Goal: Information Seeking & Learning: Learn about a topic

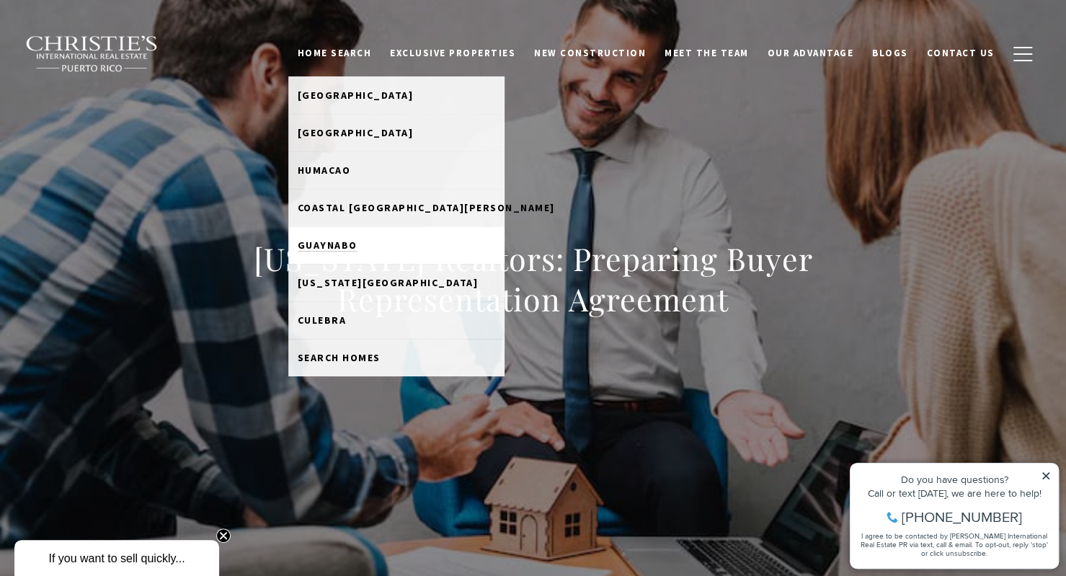
click at [349, 245] on span "Guaynabo" at bounding box center [328, 244] width 60 height 13
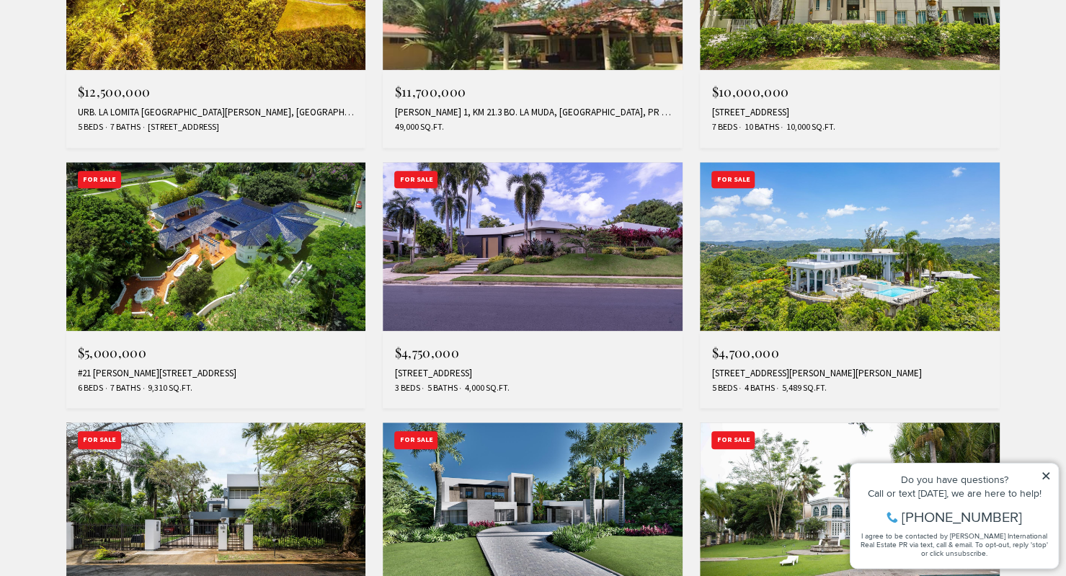
scroll to position [744, 0]
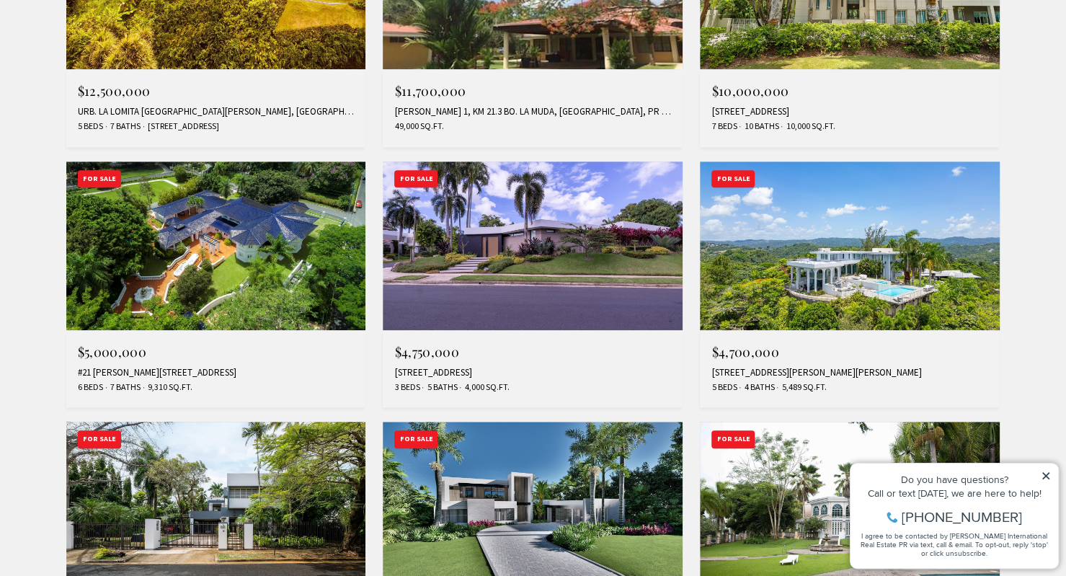
click at [795, 282] on img at bounding box center [850, 245] width 300 height 169
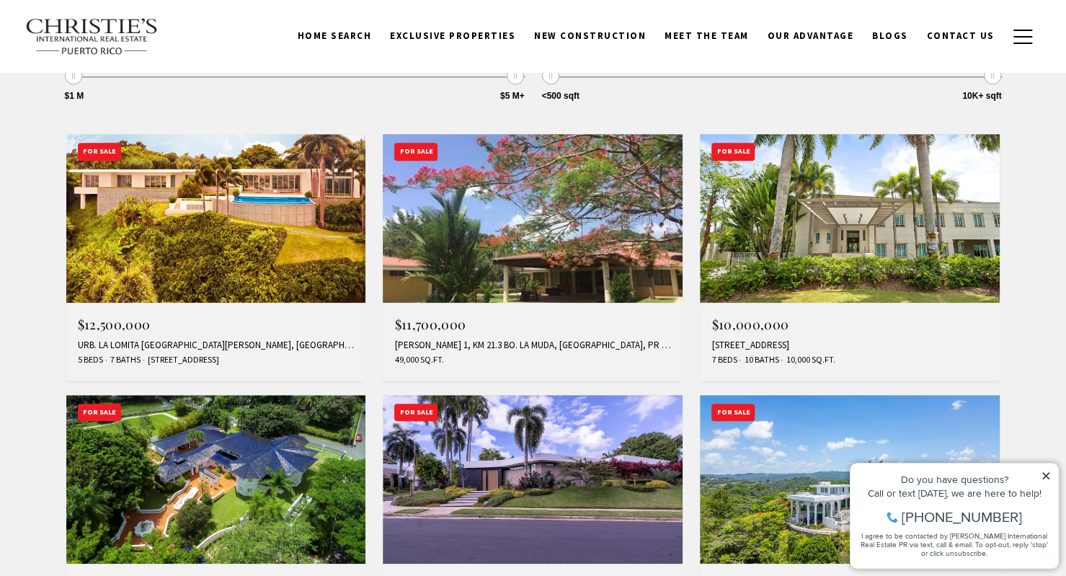
scroll to position [510, 0]
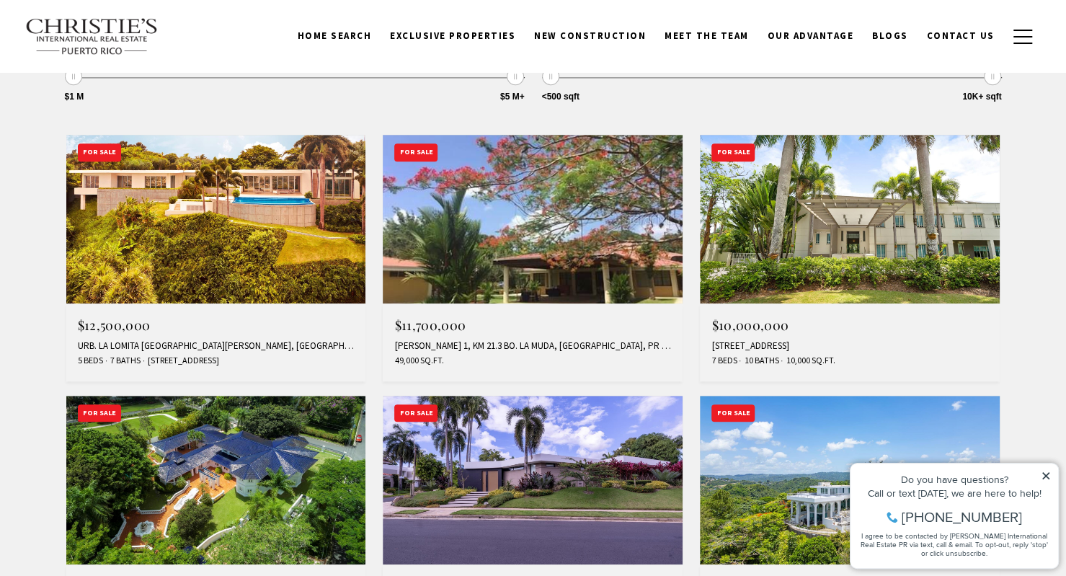
click at [169, 198] on img at bounding box center [216, 219] width 300 height 169
click at [771, 230] on img at bounding box center [850, 219] width 300 height 169
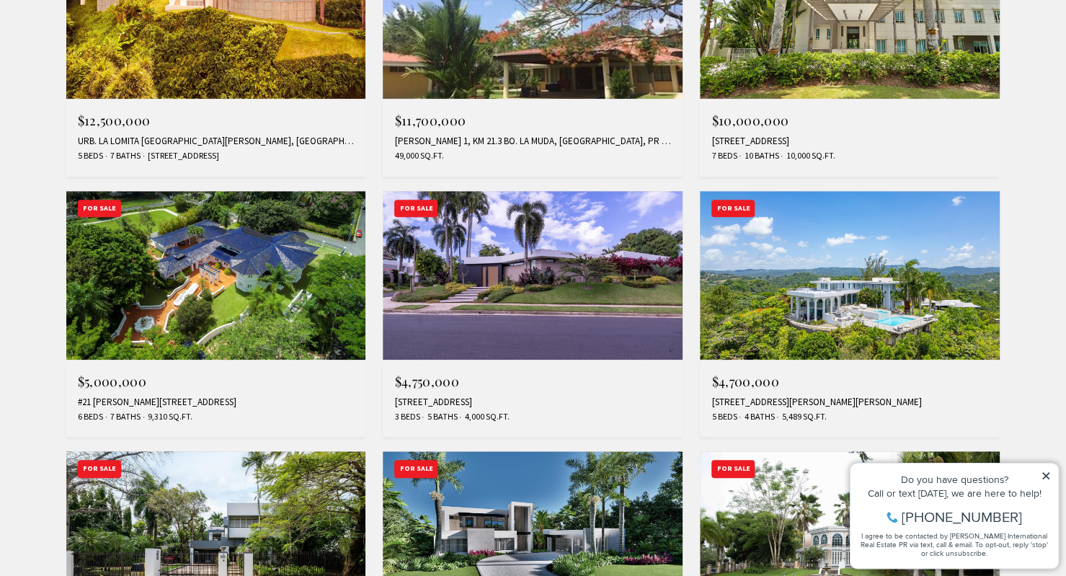
scroll to position [715, 0]
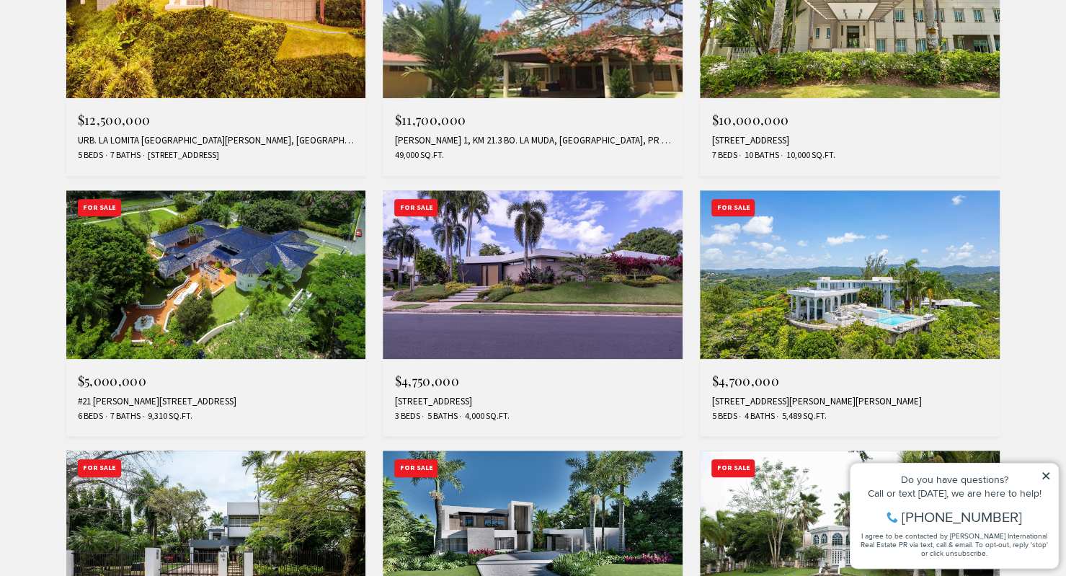
click at [75, 268] on img at bounding box center [216, 274] width 300 height 169
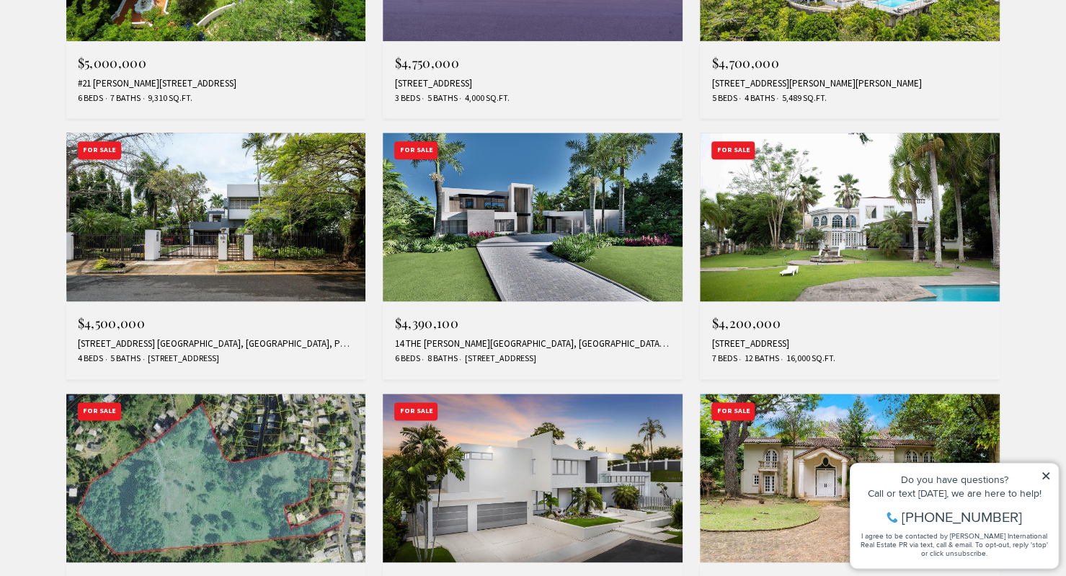
scroll to position [1035, 0]
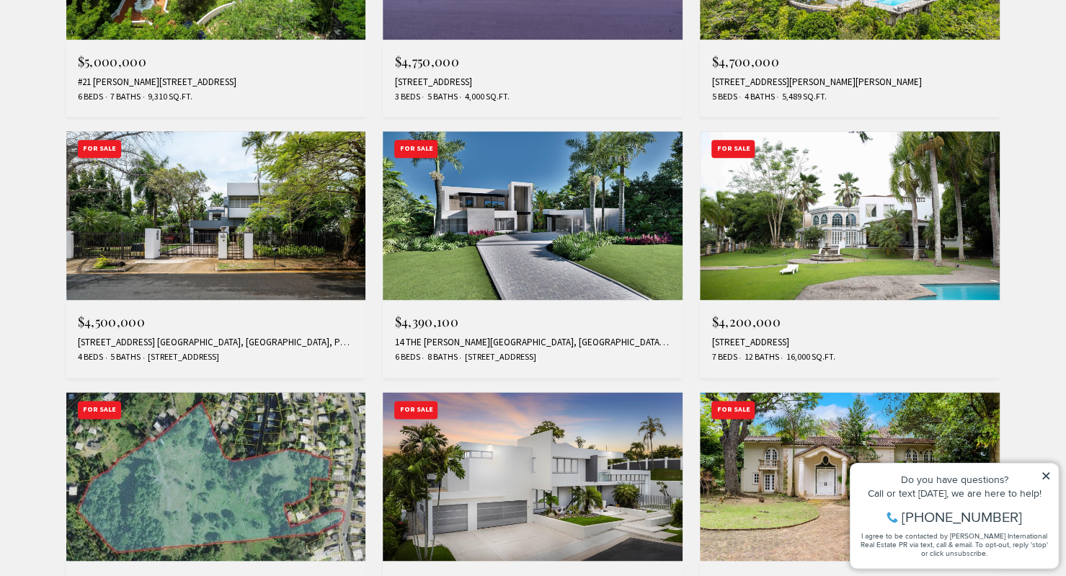
click at [333, 214] on img at bounding box center [216, 215] width 300 height 169
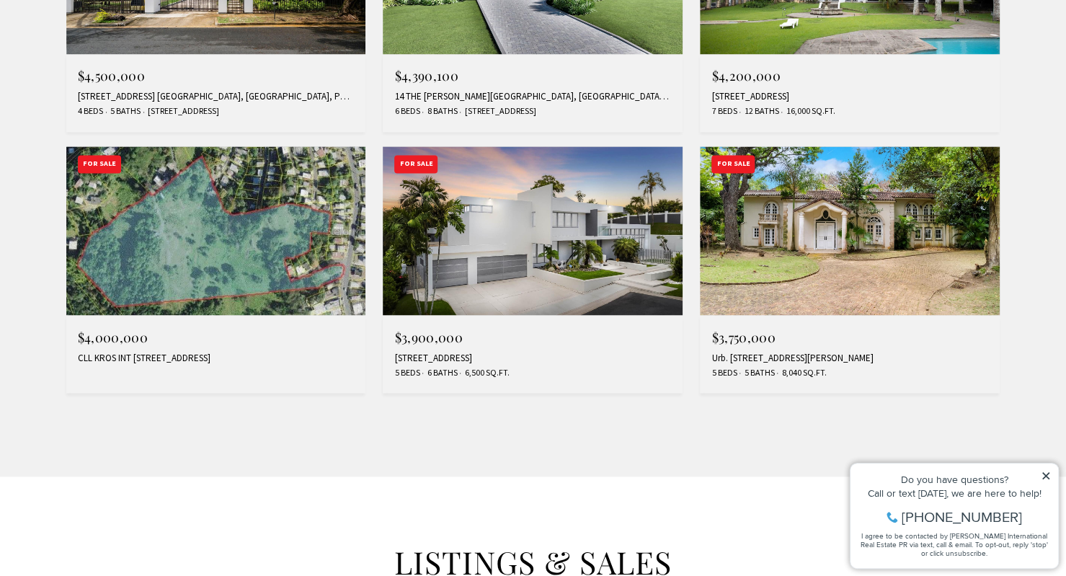
scroll to position [1288, 0]
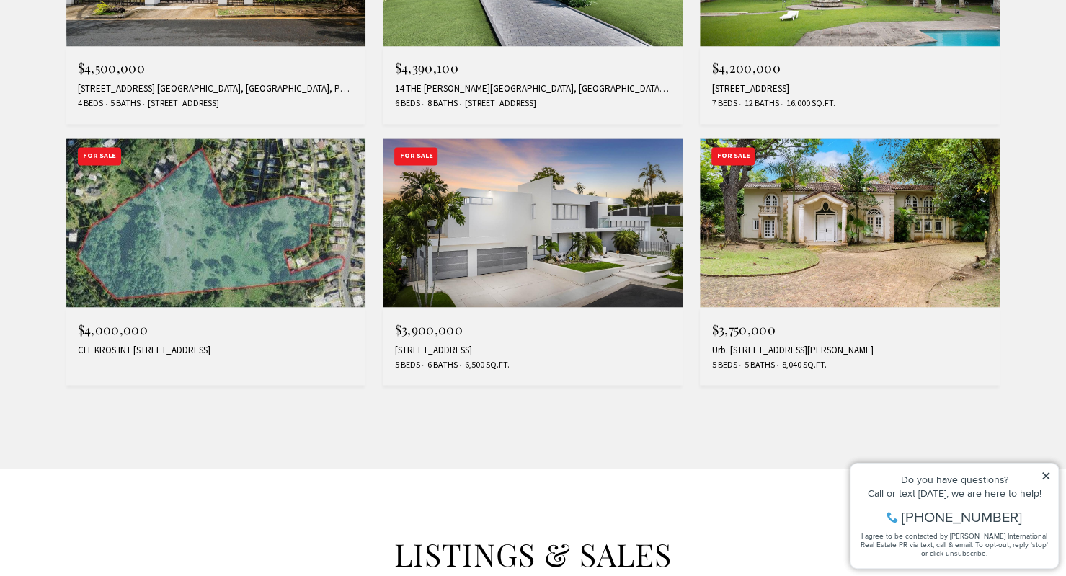
click at [826, 188] on img at bounding box center [850, 222] width 300 height 169
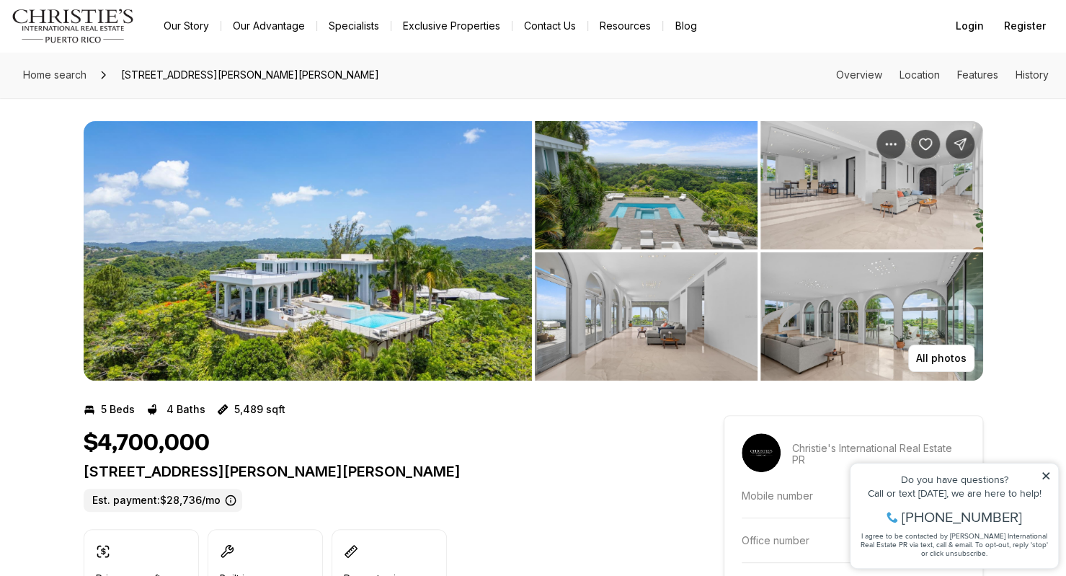
click at [484, 174] on img "View image gallery" at bounding box center [308, 250] width 448 height 259
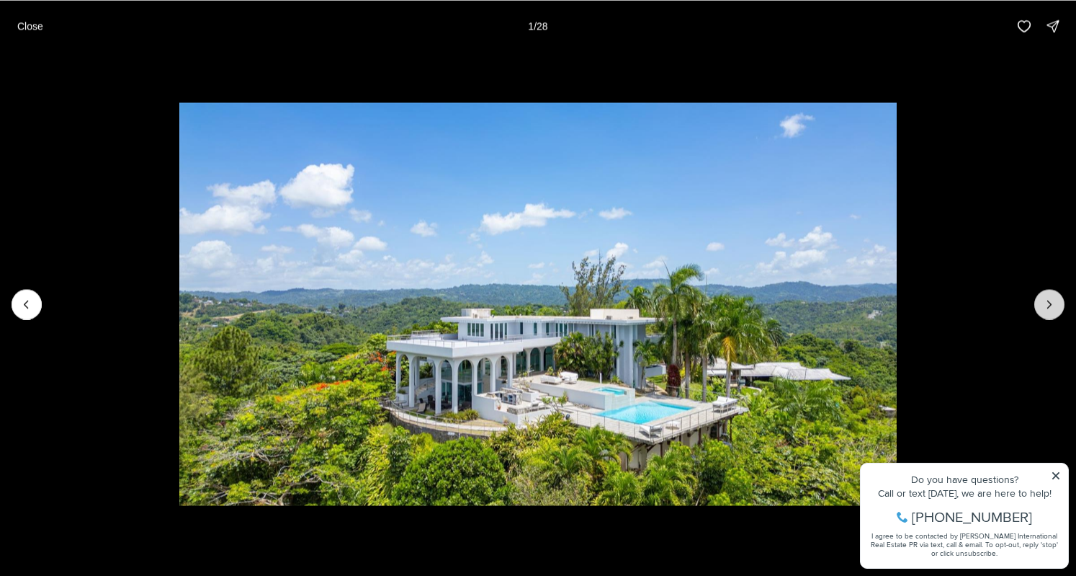
click at [1055, 313] on button "Next slide" at bounding box center [1050, 304] width 30 height 30
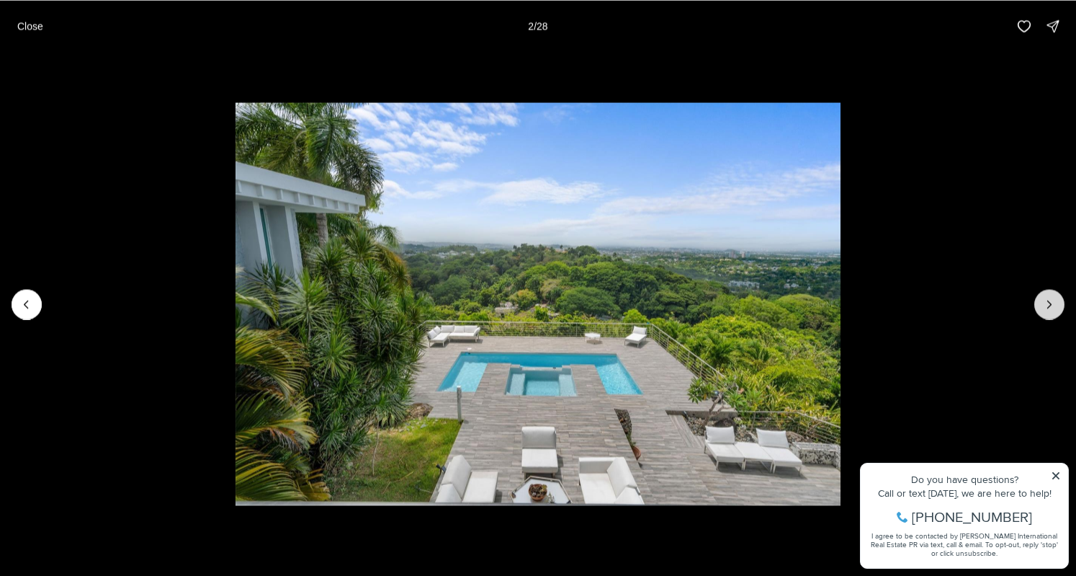
click at [1055, 313] on button "Next slide" at bounding box center [1050, 304] width 30 height 30
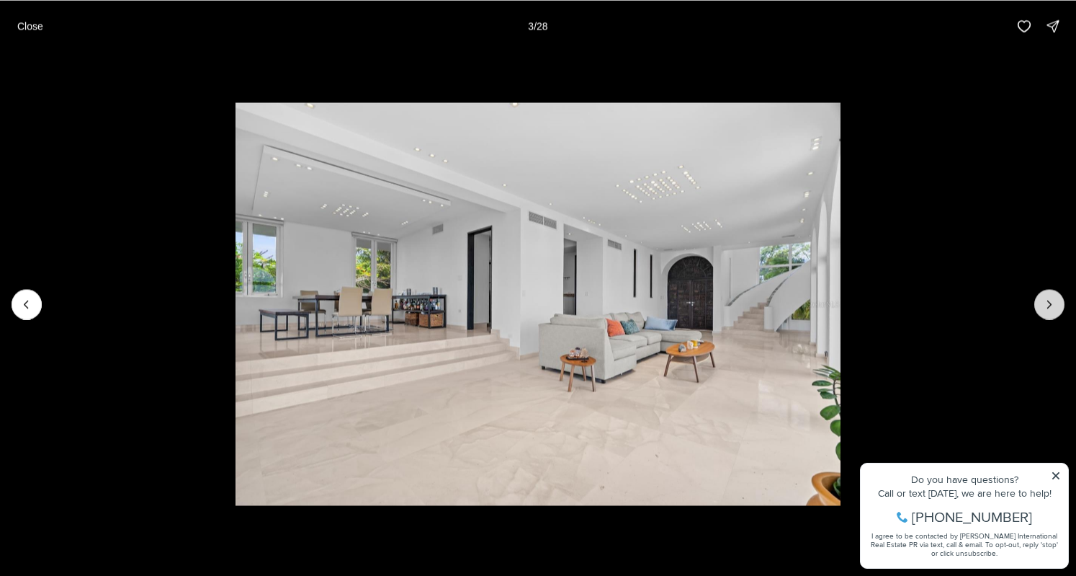
click at [1055, 313] on button "Next slide" at bounding box center [1050, 304] width 30 height 30
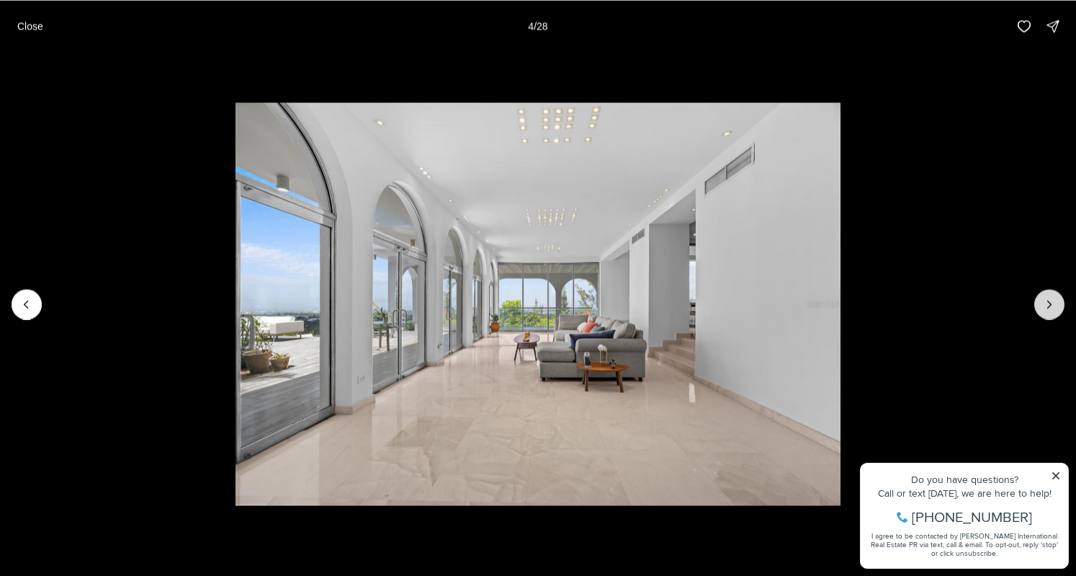
click at [1055, 313] on button "Next slide" at bounding box center [1050, 304] width 30 height 30
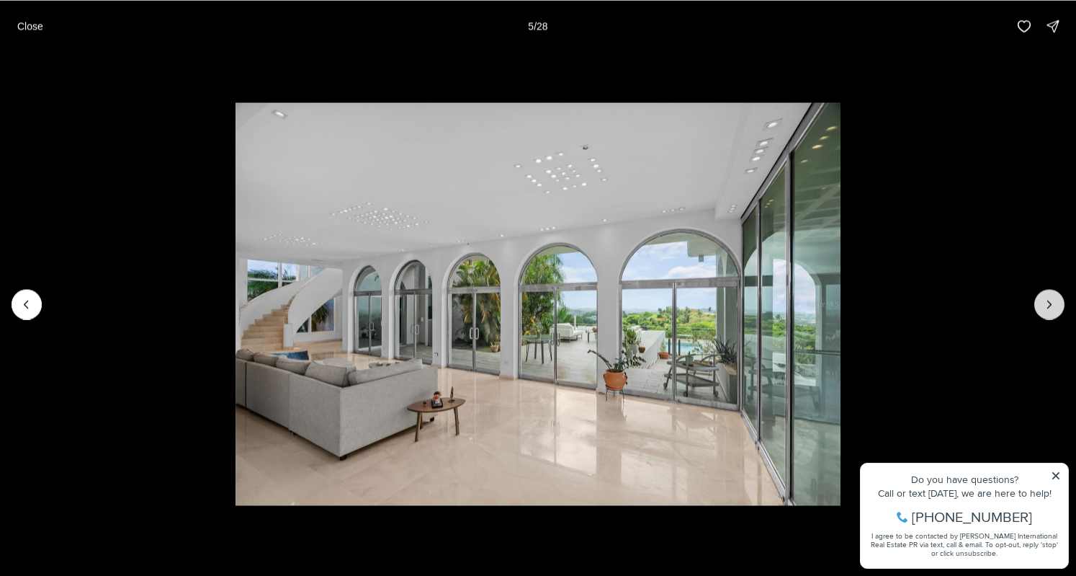
click at [1055, 313] on button "Next slide" at bounding box center [1050, 304] width 30 height 30
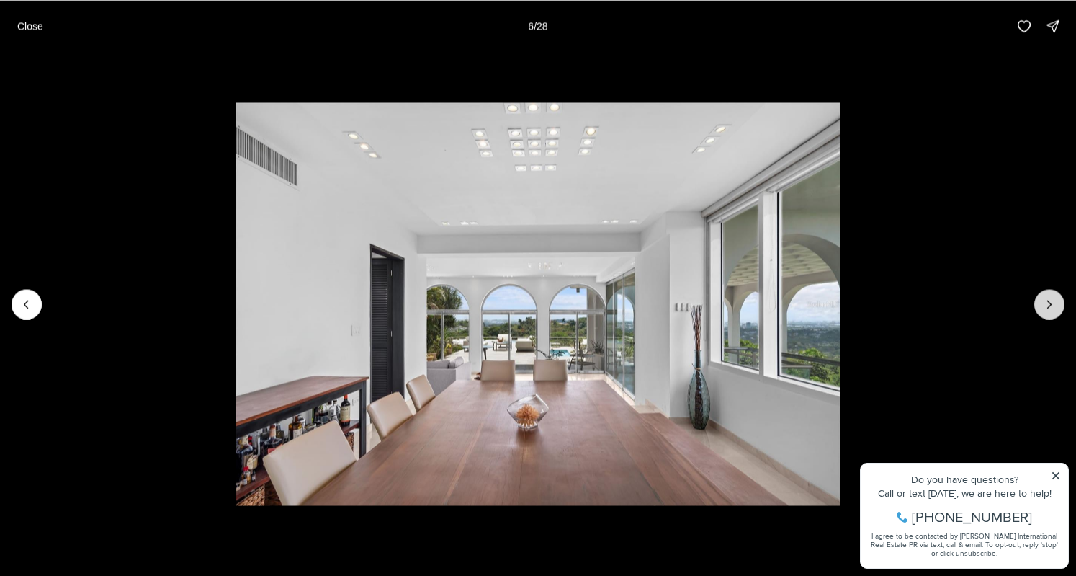
click at [1055, 313] on button "Next slide" at bounding box center [1050, 304] width 30 height 30
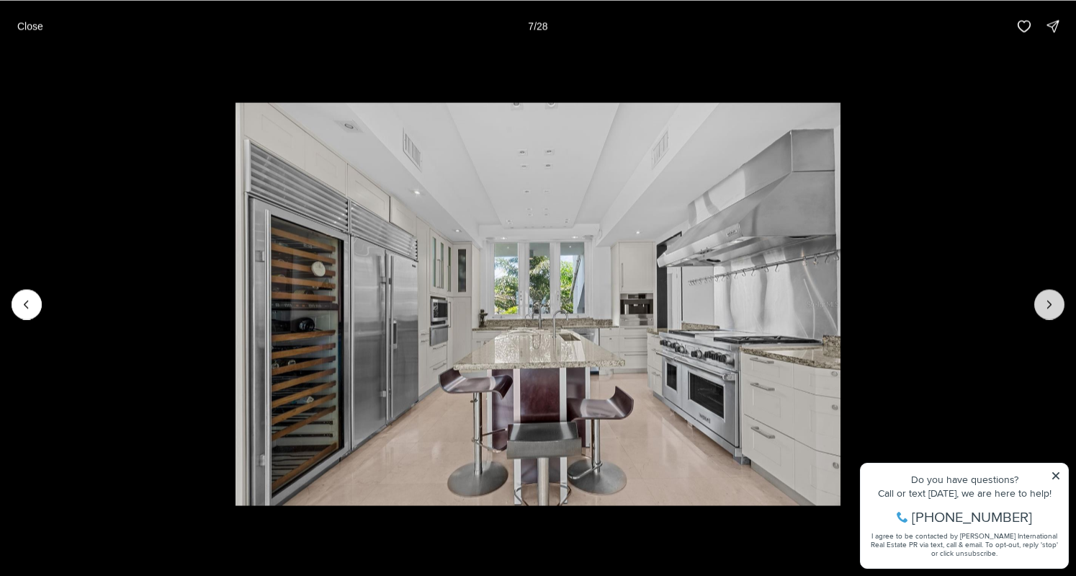
click at [1055, 313] on button "Next slide" at bounding box center [1050, 304] width 30 height 30
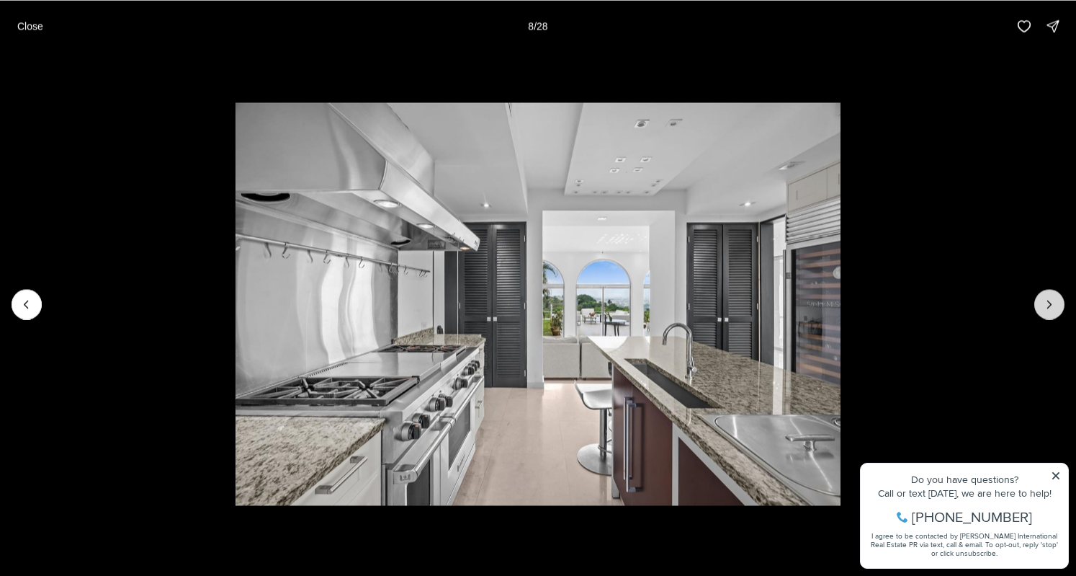
click at [1055, 313] on button "Next slide" at bounding box center [1050, 304] width 30 height 30
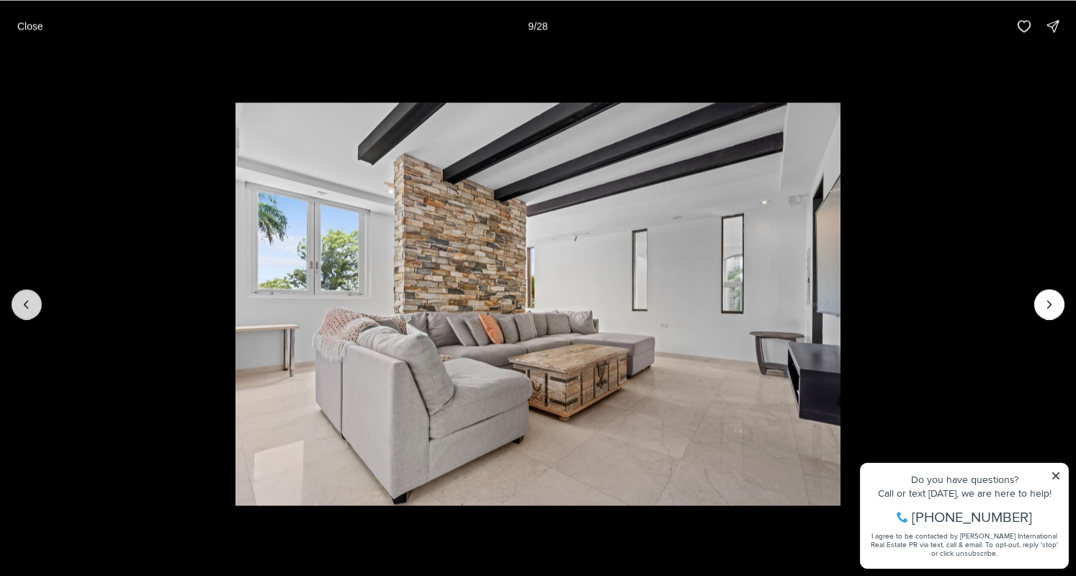
click at [23, 298] on icon "Previous slide" at bounding box center [26, 304] width 14 height 14
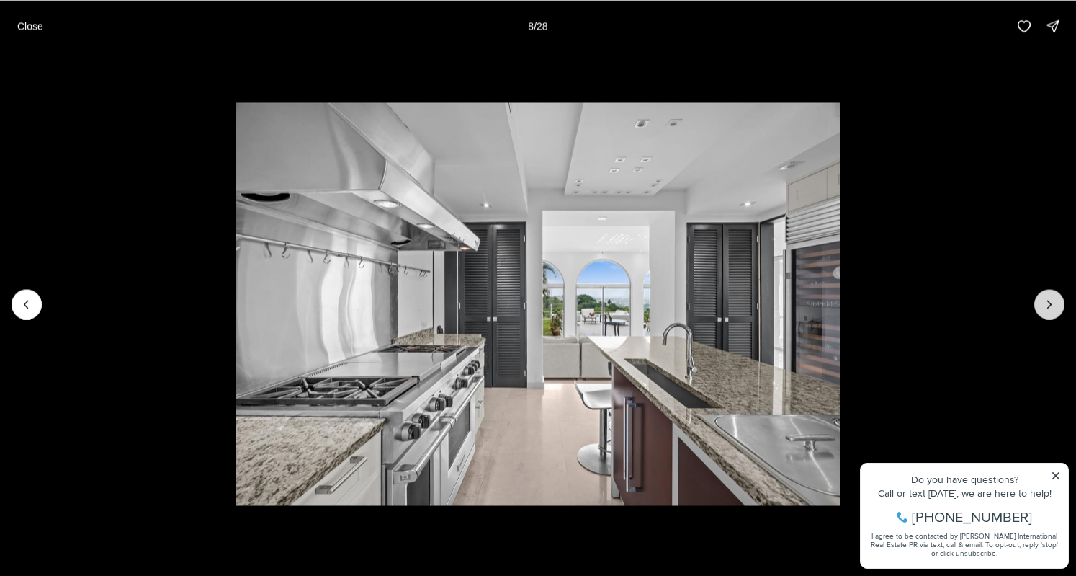
click at [1056, 300] on icon "Next slide" at bounding box center [1050, 304] width 14 height 14
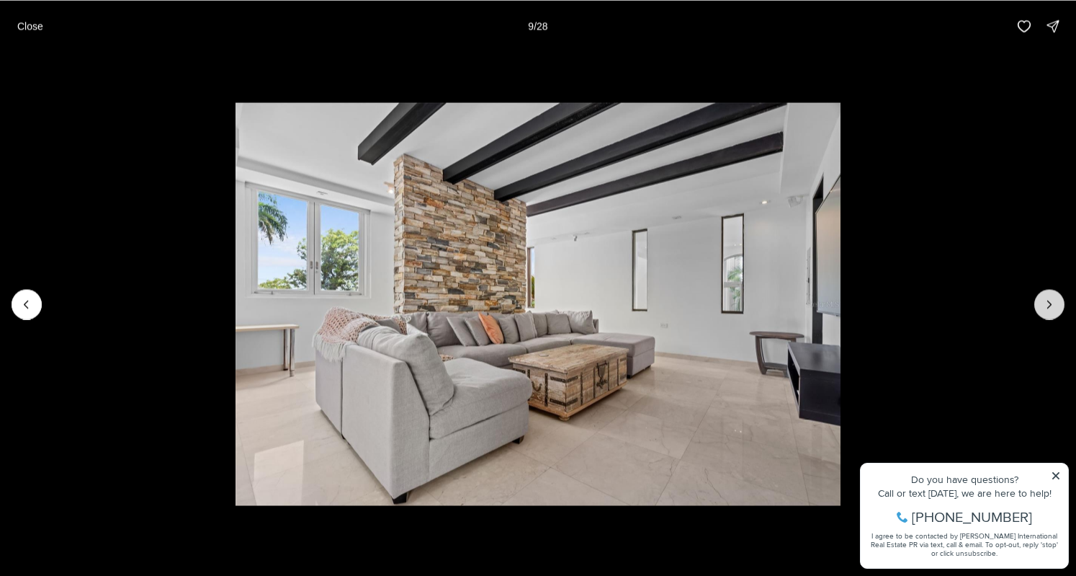
click at [1056, 300] on icon "Next slide" at bounding box center [1050, 304] width 14 height 14
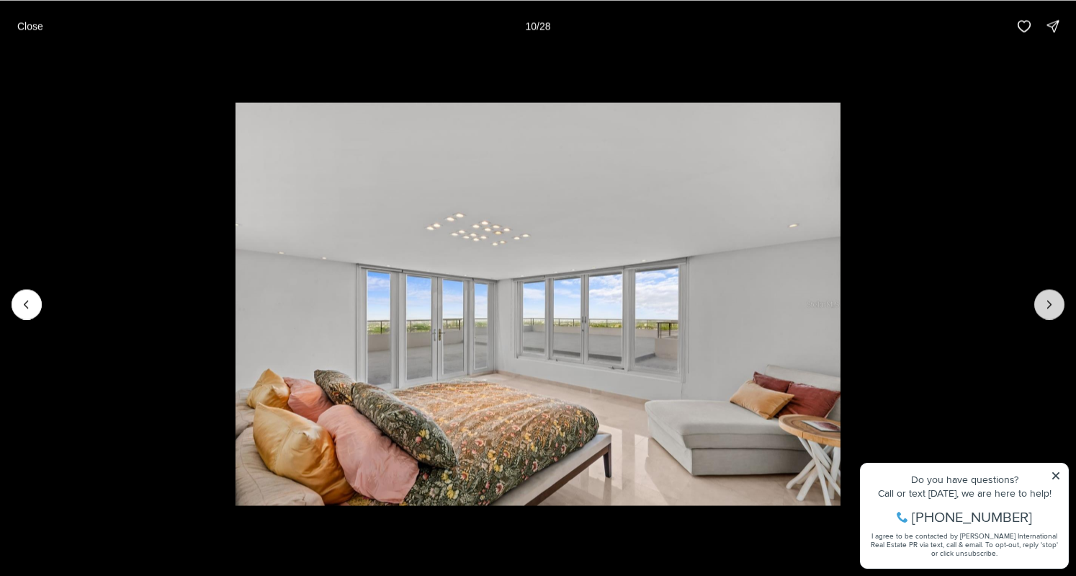
click at [1056, 300] on icon "Next slide" at bounding box center [1050, 304] width 14 height 14
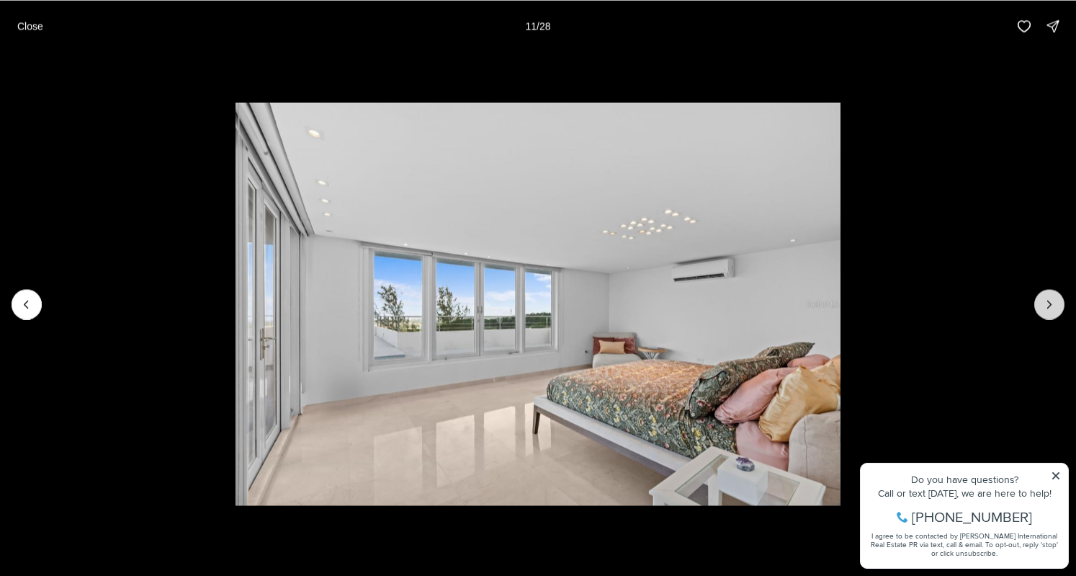
click at [1056, 300] on icon "Next slide" at bounding box center [1050, 304] width 14 height 14
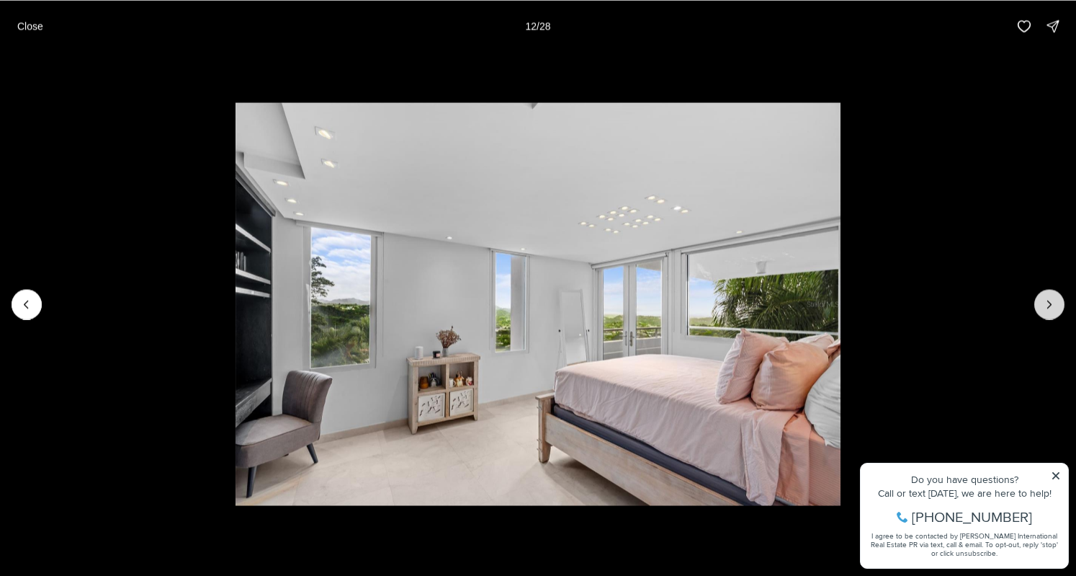
click at [1056, 300] on icon "Next slide" at bounding box center [1050, 304] width 14 height 14
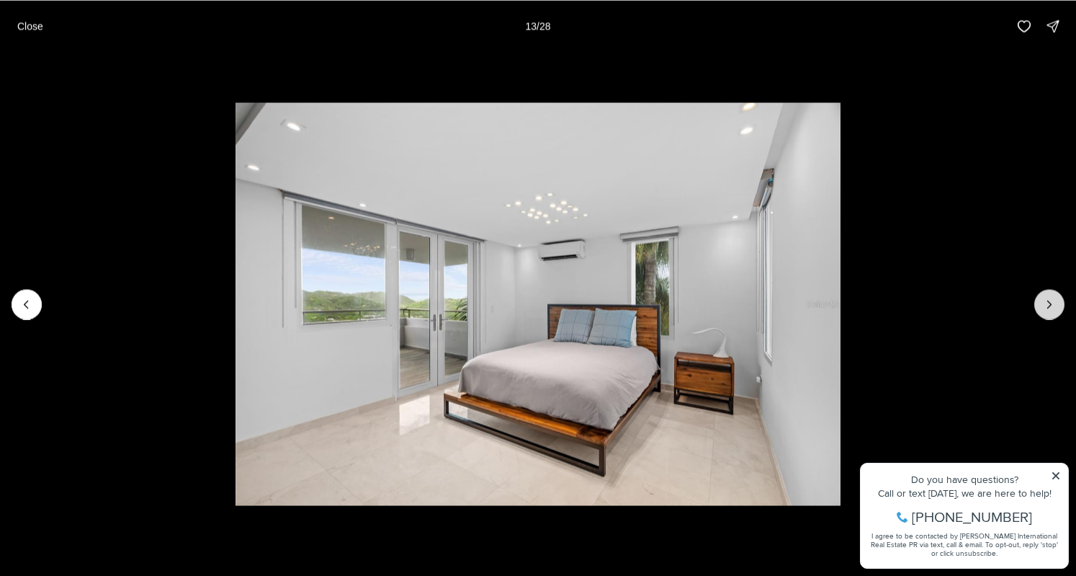
click at [1056, 300] on icon "Next slide" at bounding box center [1050, 304] width 14 height 14
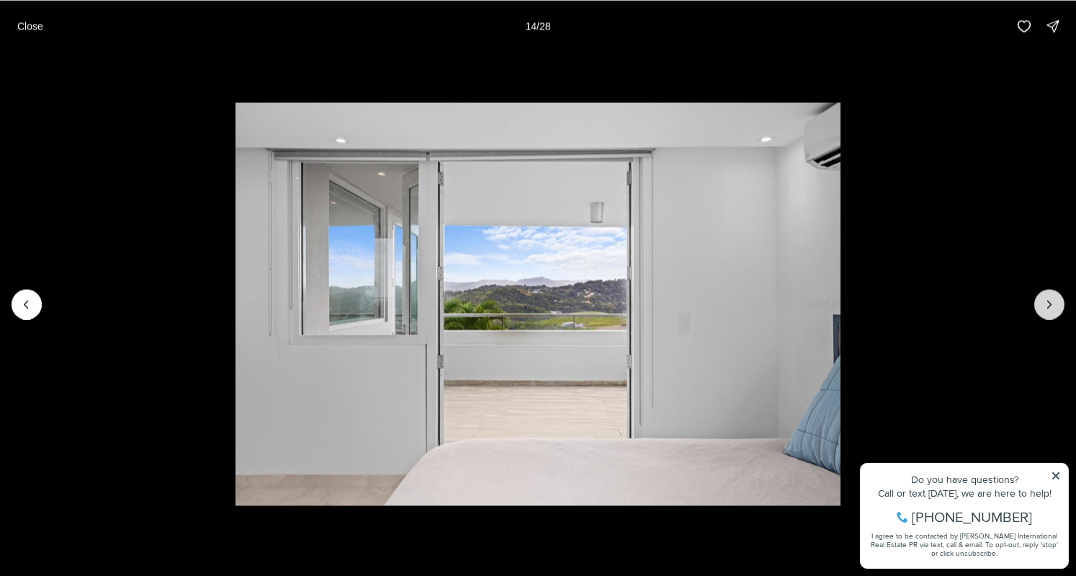
click at [1056, 300] on icon "Next slide" at bounding box center [1050, 304] width 14 height 14
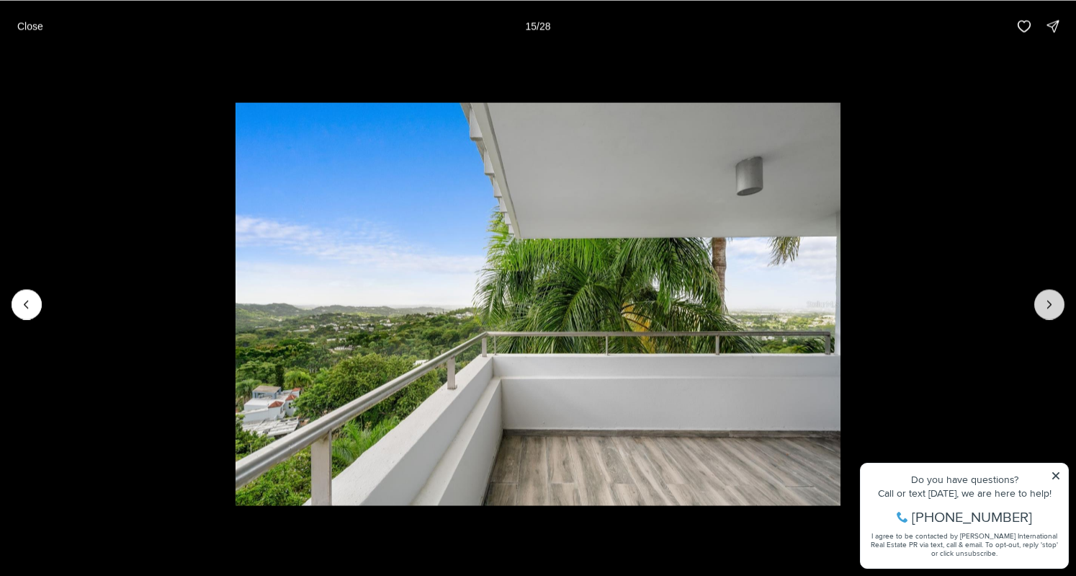
click at [1056, 300] on icon "Next slide" at bounding box center [1050, 304] width 14 height 14
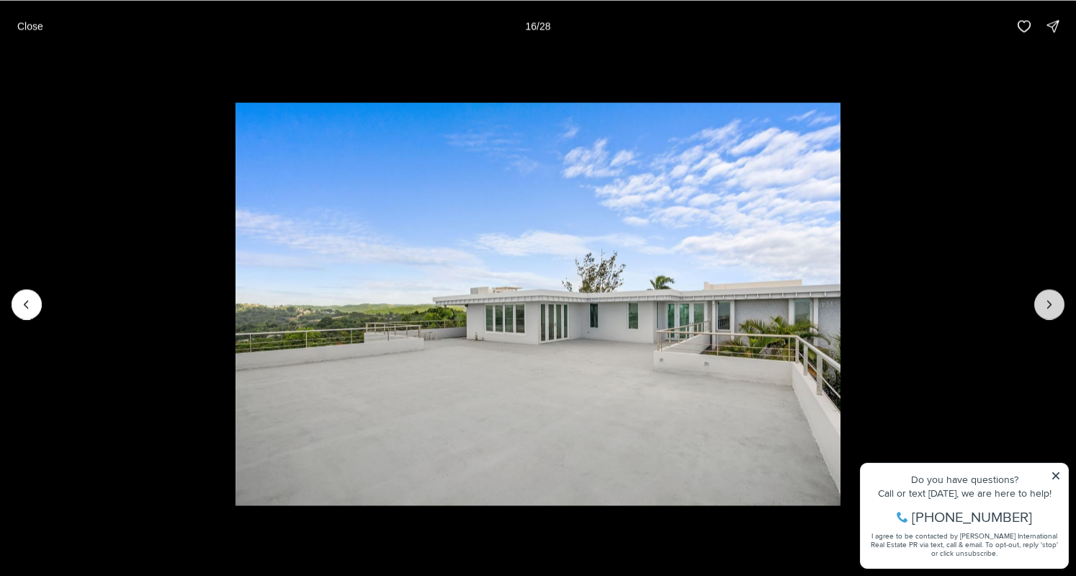
click at [1056, 300] on icon "Next slide" at bounding box center [1050, 304] width 14 height 14
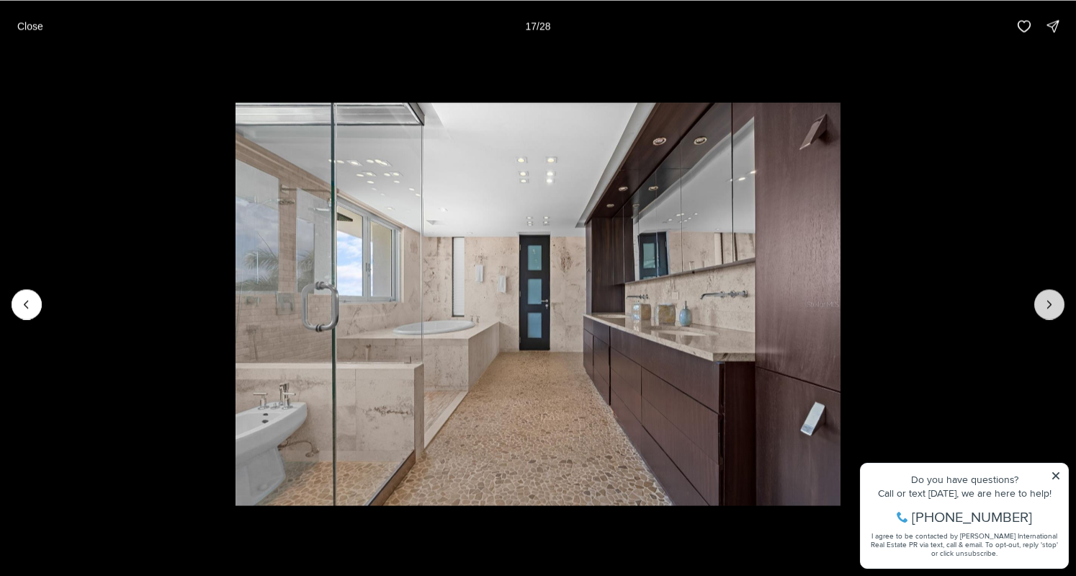
click at [1056, 300] on icon "Next slide" at bounding box center [1050, 304] width 14 height 14
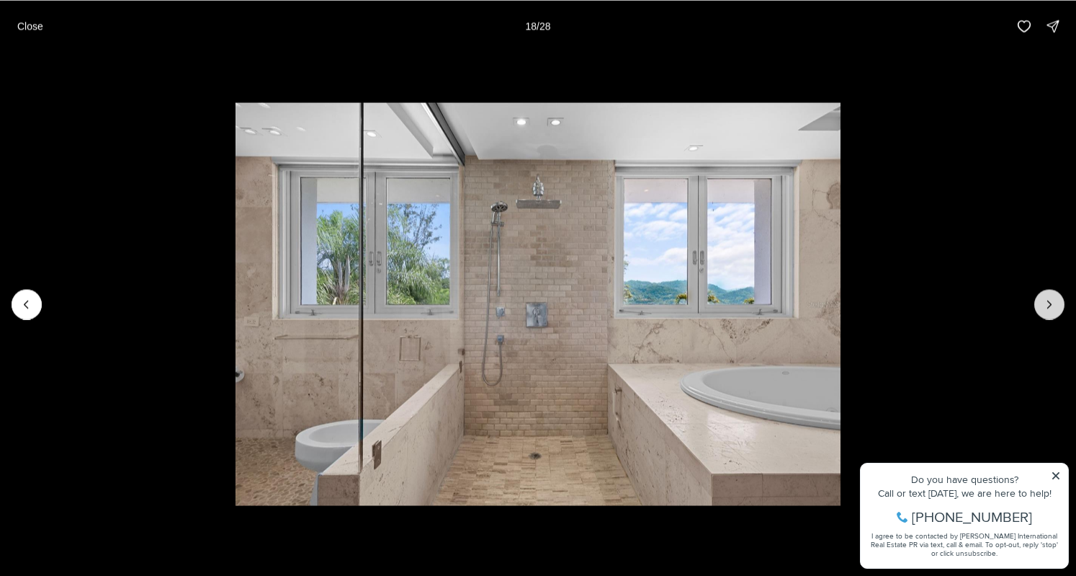
click at [1056, 300] on icon "Next slide" at bounding box center [1050, 304] width 14 height 14
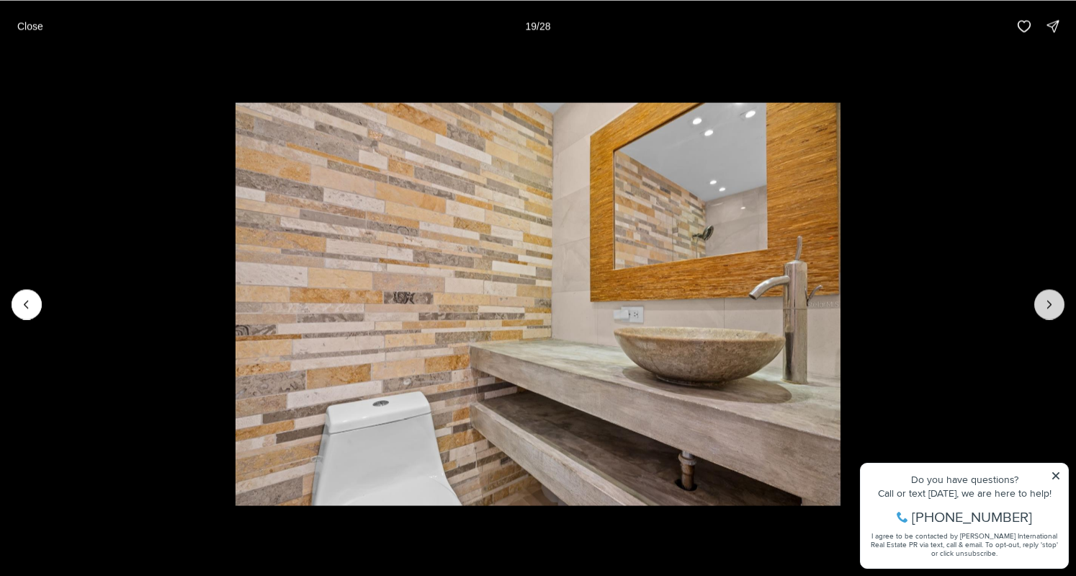
click at [1056, 300] on icon "Next slide" at bounding box center [1050, 304] width 14 height 14
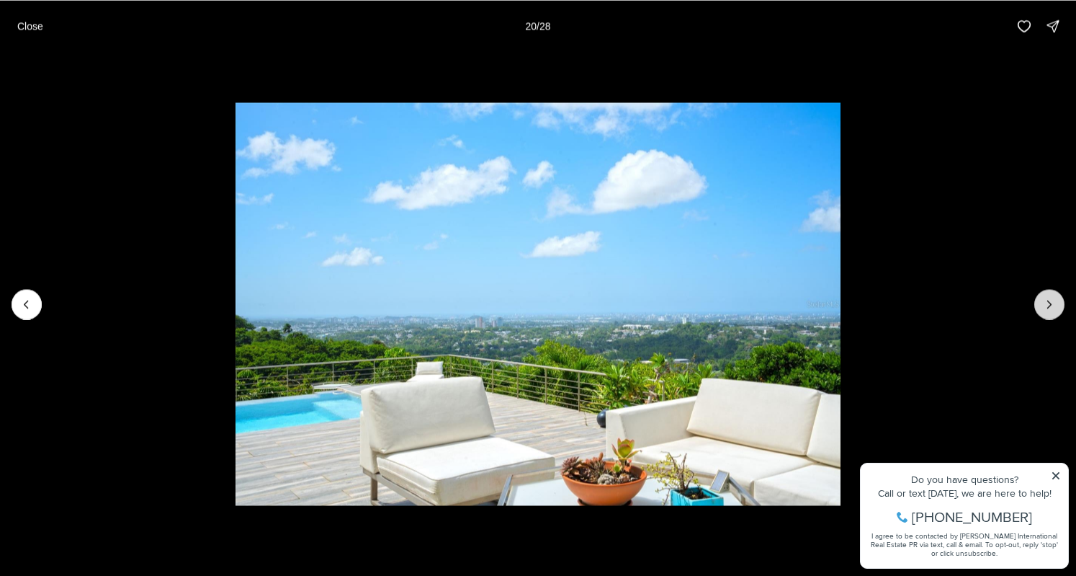
click at [1056, 300] on icon "Next slide" at bounding box center [1050, 304] width 14 height 14
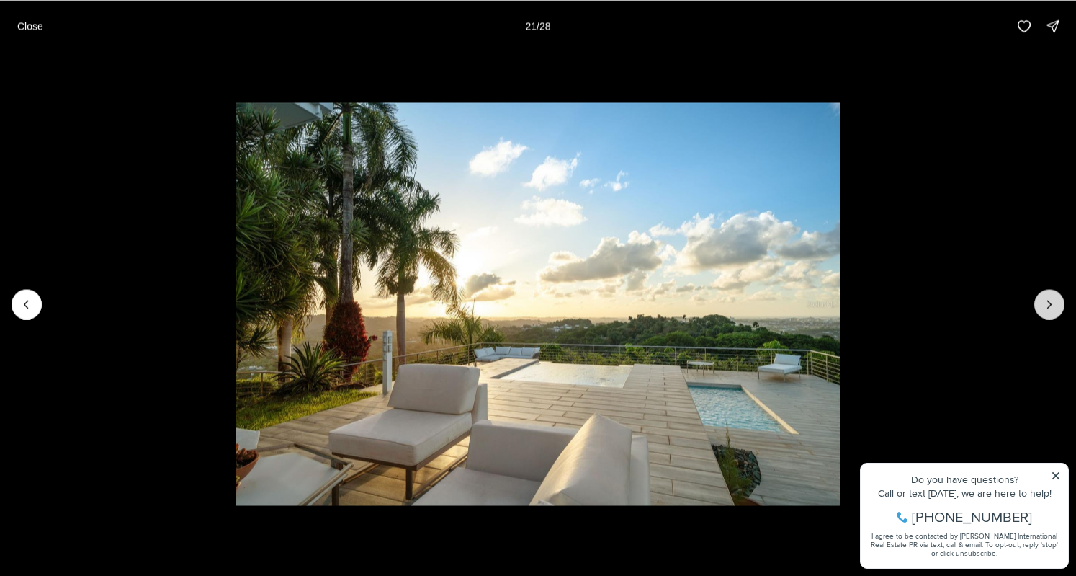
click at [1056, 300] on icon "Next slide" at bounding box center [1050, 304] width 14 height 14
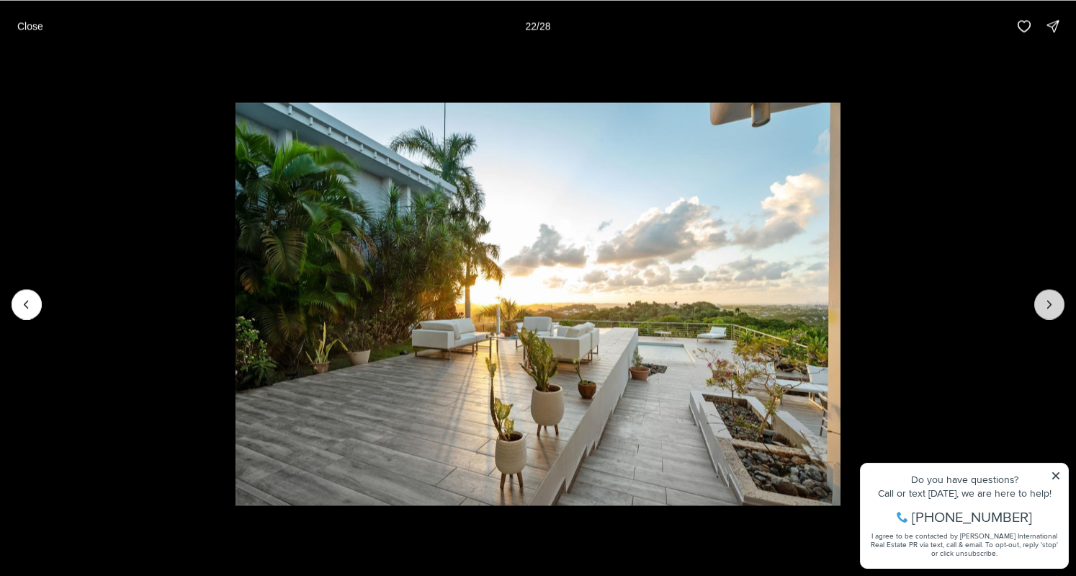
click at [1056, 300] on icon "Next slide" at bounding box center [1050, 304] width 14 height 14
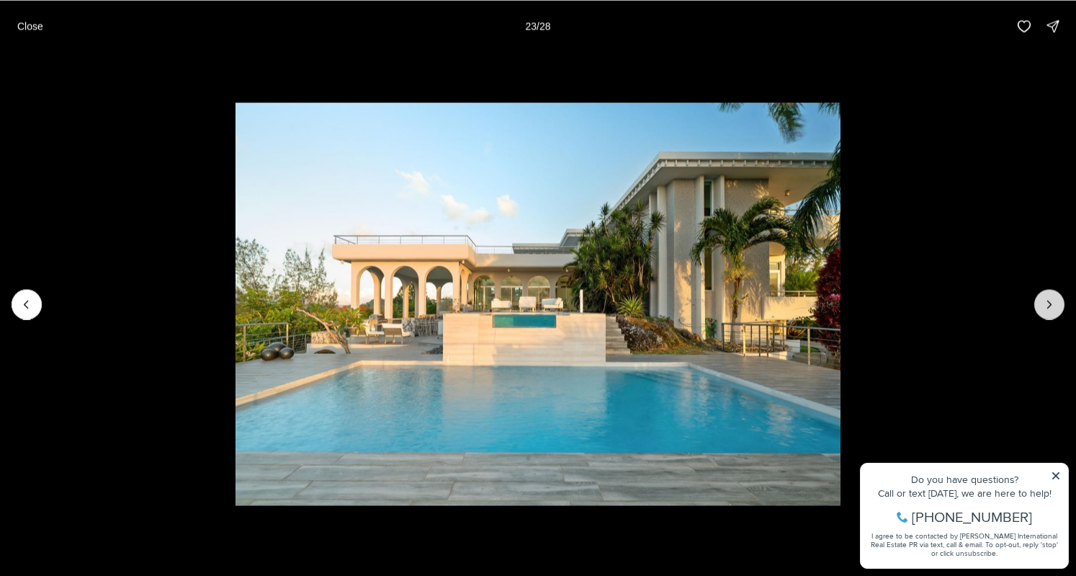
click at [1056, 300] on icon "Next slide" at bounding box center [1050, 304] width 14 height 14
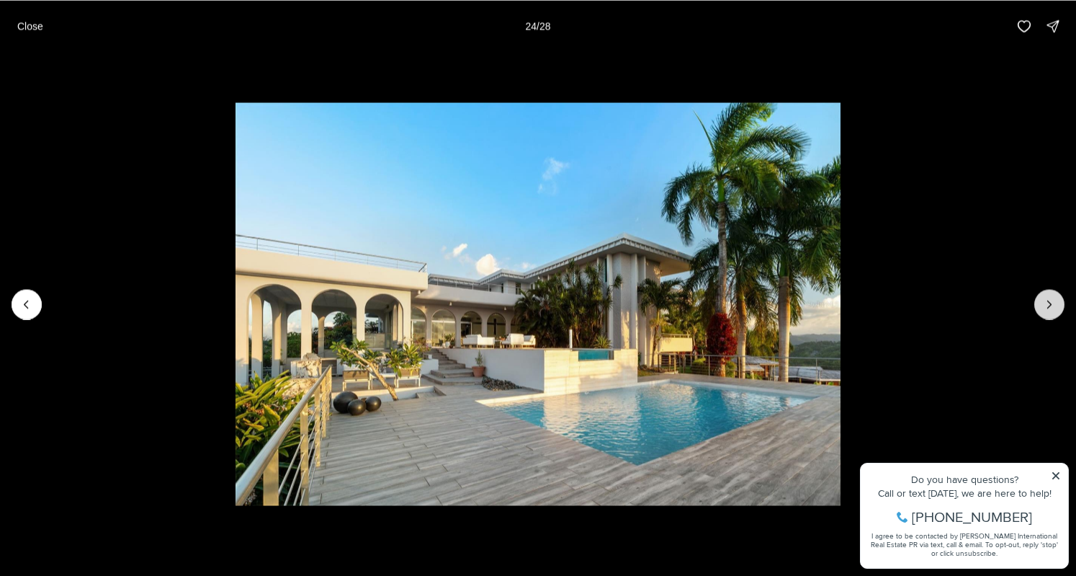
click at [1056, 300] on icon "Next slide" at bounding box center [1050, 304] width 14 height 14
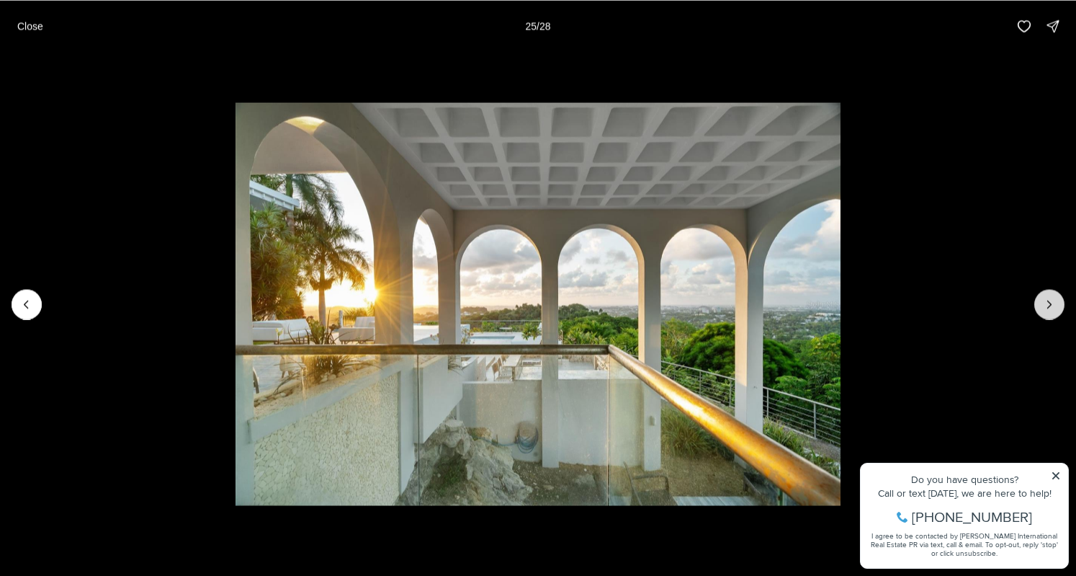
click at [1056, 300] on icon "Next slide" at bounding box center [1050, 304] width 14 height 14
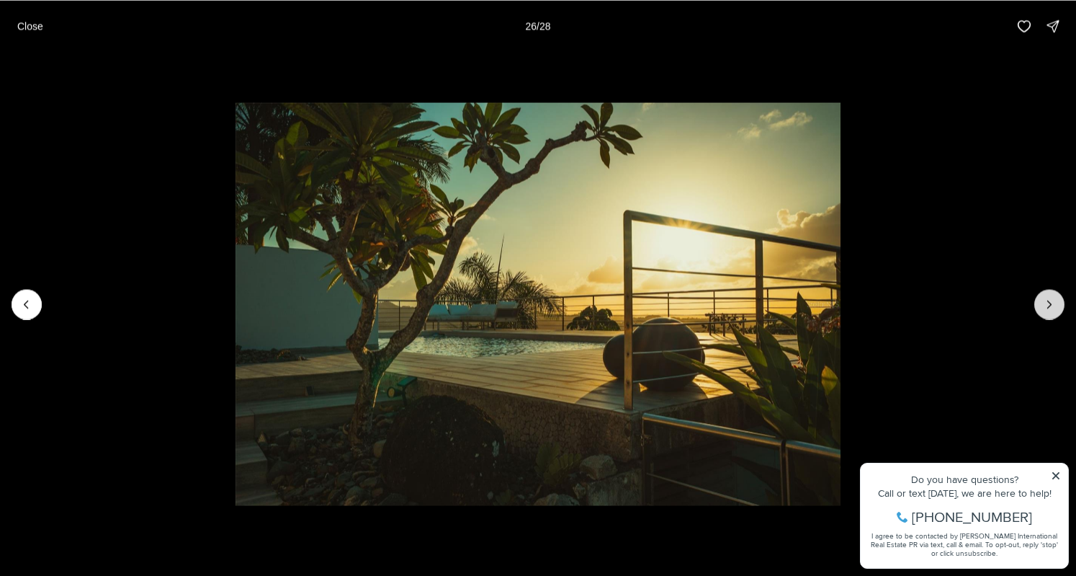
click at [1056, 300] on icon "Next slide" at bounding box center [1050, 304] width 14 height 14
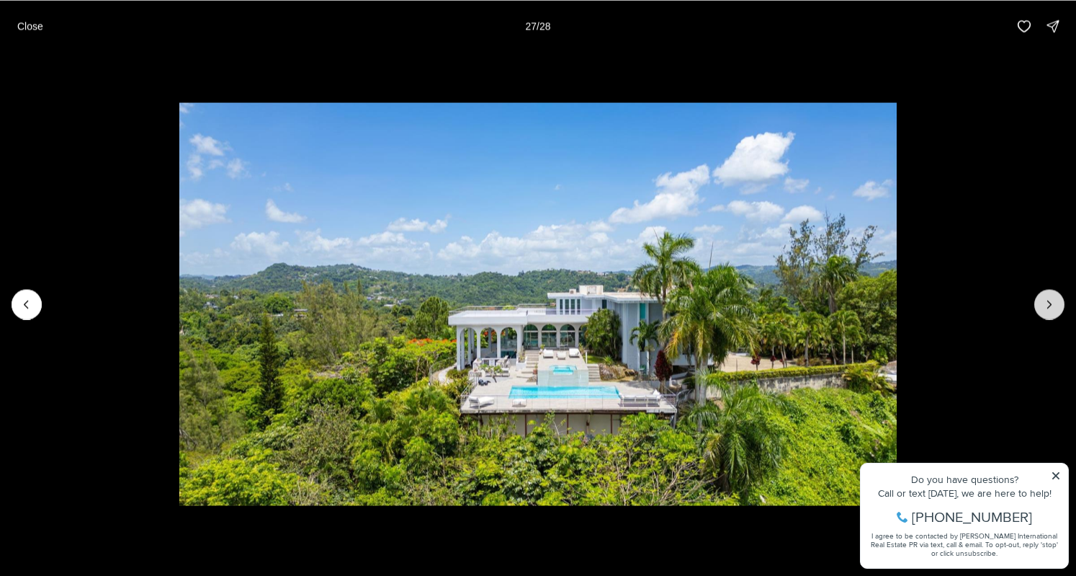
click at [1056, 300] on icon "Next slide" at bounding box center [1050, 304] width 14 height 14
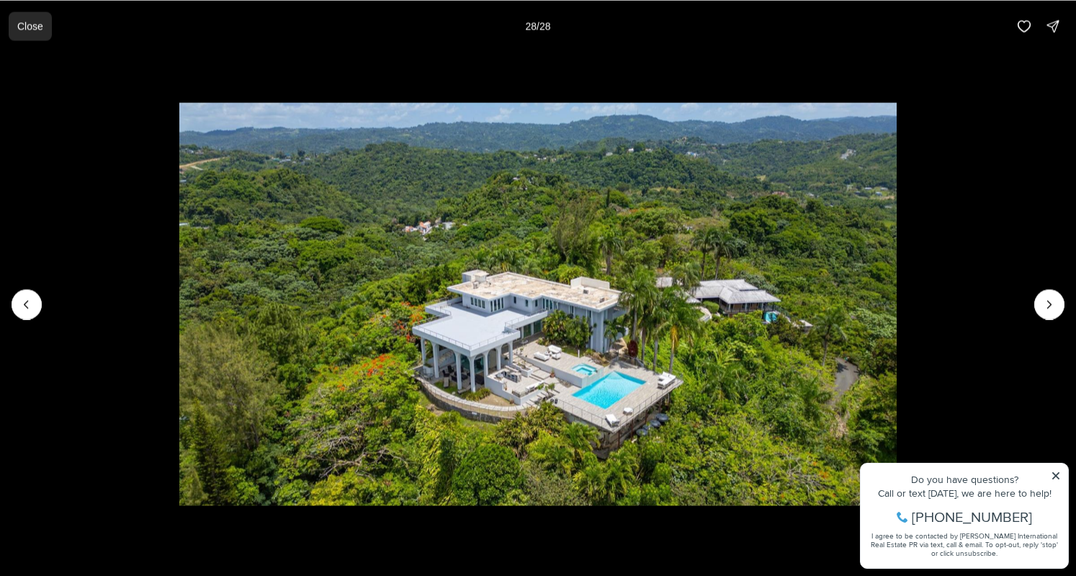
click at [26, 24] on p "Close" at bounding box center [30, 26] width 26 height 12
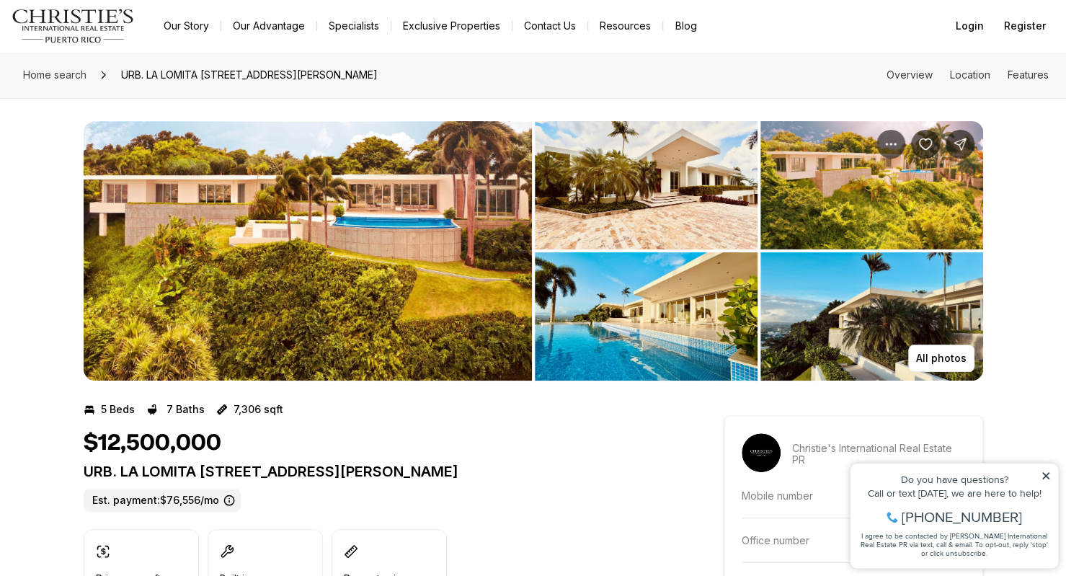
click at [169, 198] on img "View image gallery" at bounding box center [308, 250] width 448 height 259
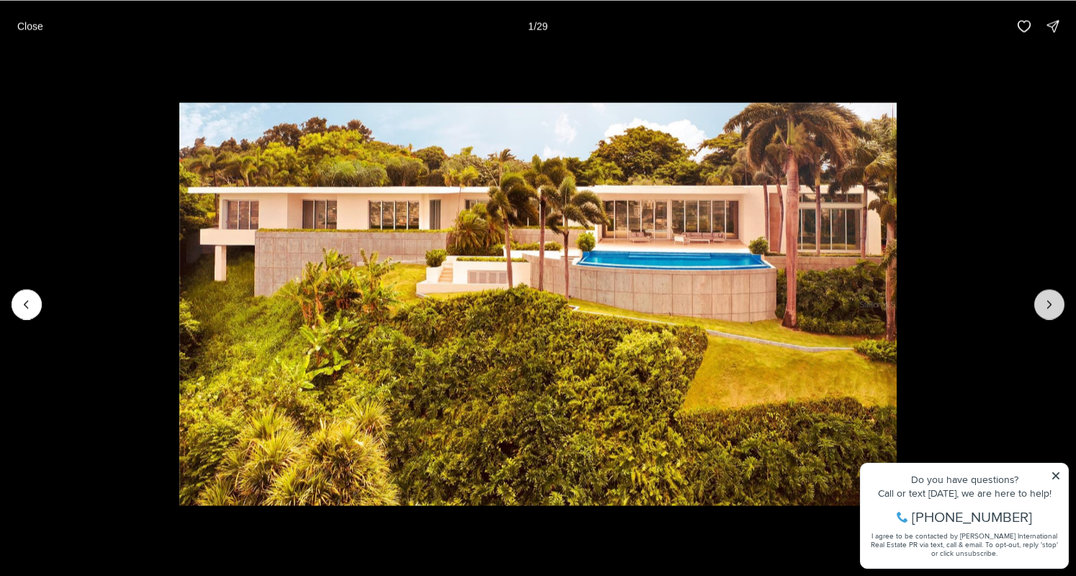
click at [1044, 305] on icon "Next slide" at bounding box center [1050, 304] width 14 height 14
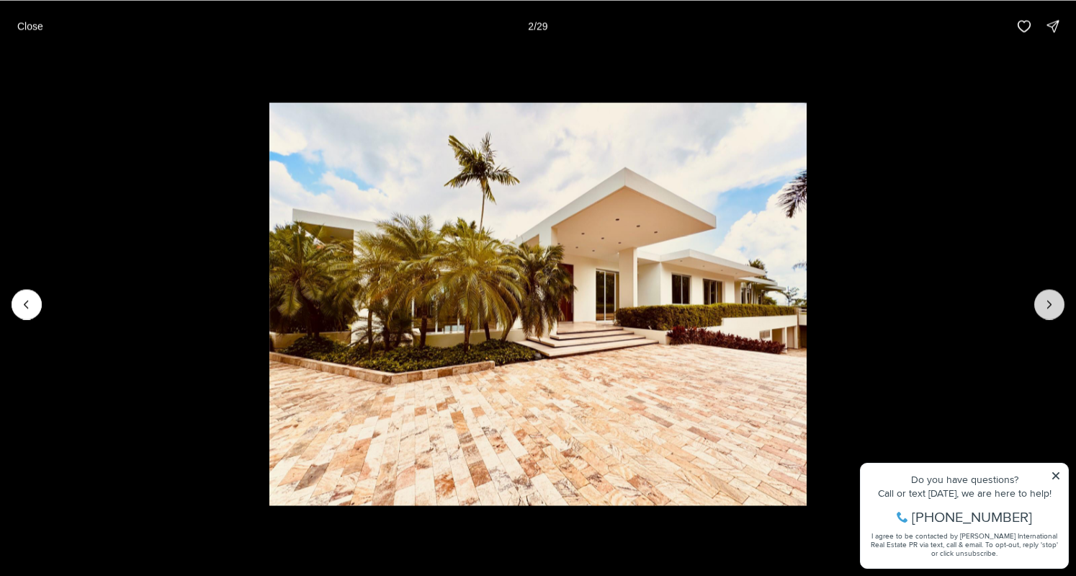
click at [1044, 305] on icon "Next slide" at bounding box center [1050, 304] width 14 height 14
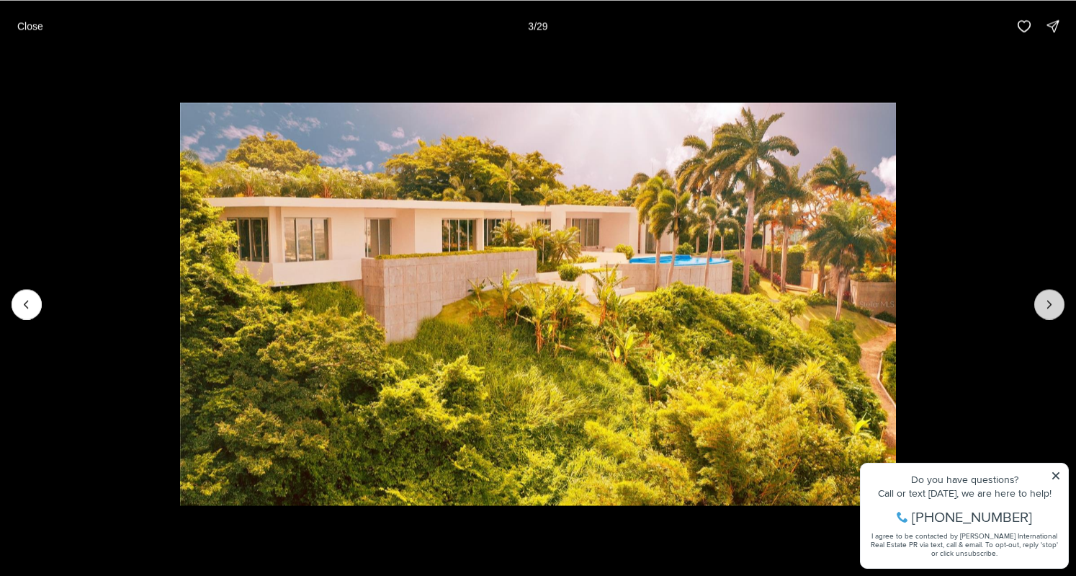
click at [1044, 305] on icon "Next slide" at bounding box center [1050, 304] width 14 height 14
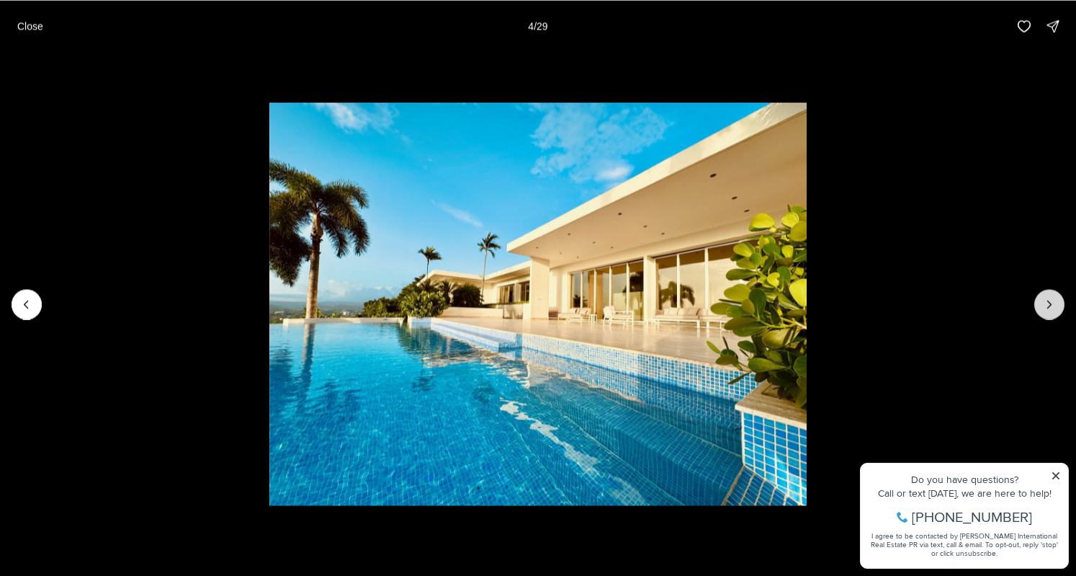
click at [1044, 305] on icon "Next slide" at bounding box center [1050, 304] width 14 height 14
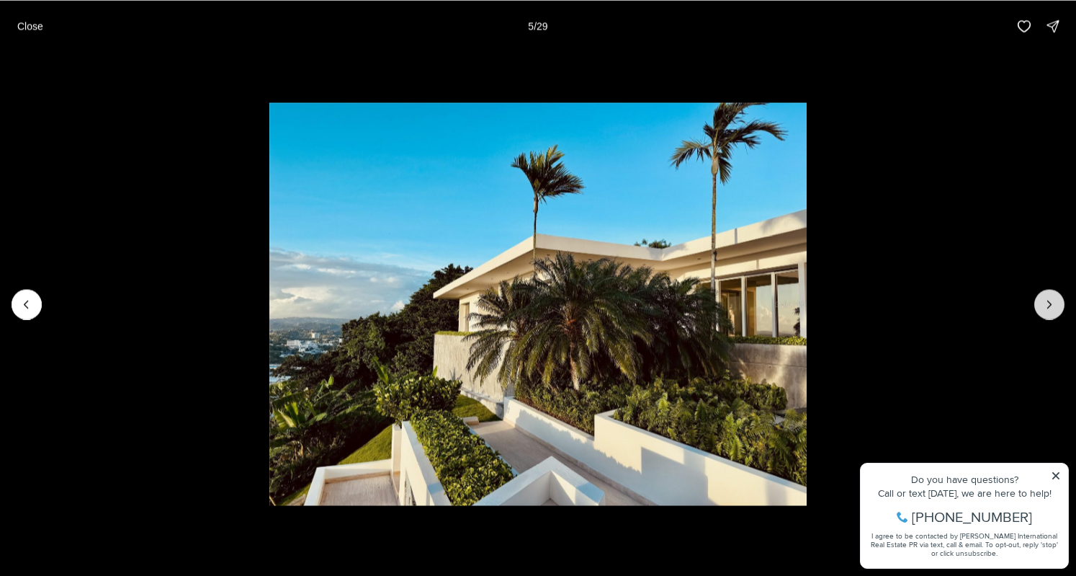
click at [1044, 305] on icon "Next slide" at bounding box center [1050, 304] width 14 height 14
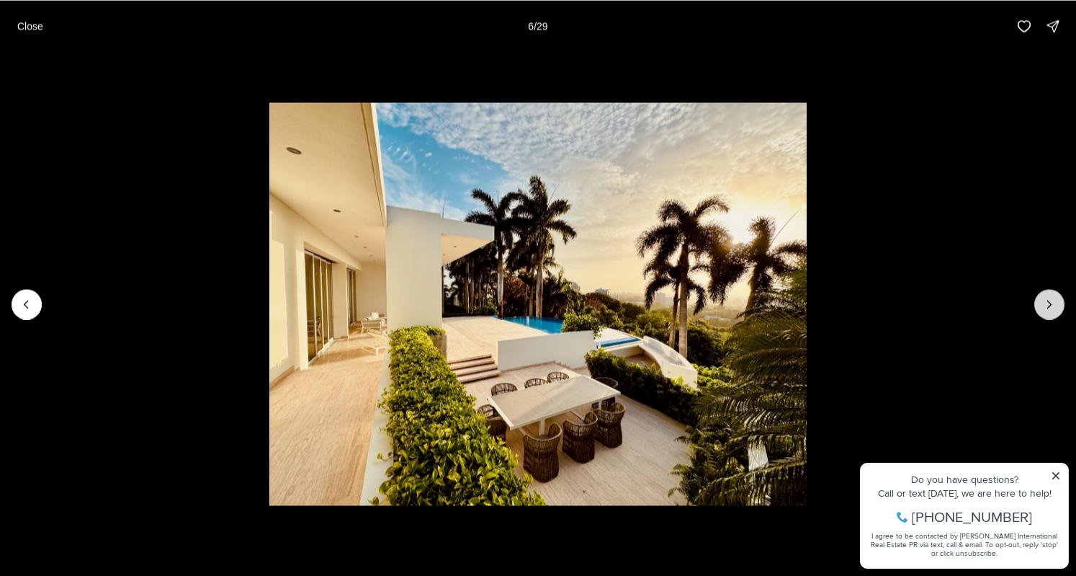
click at [1044, 305] on icon "Next slide" at bounding box center [1050, 304] width 14 height 14
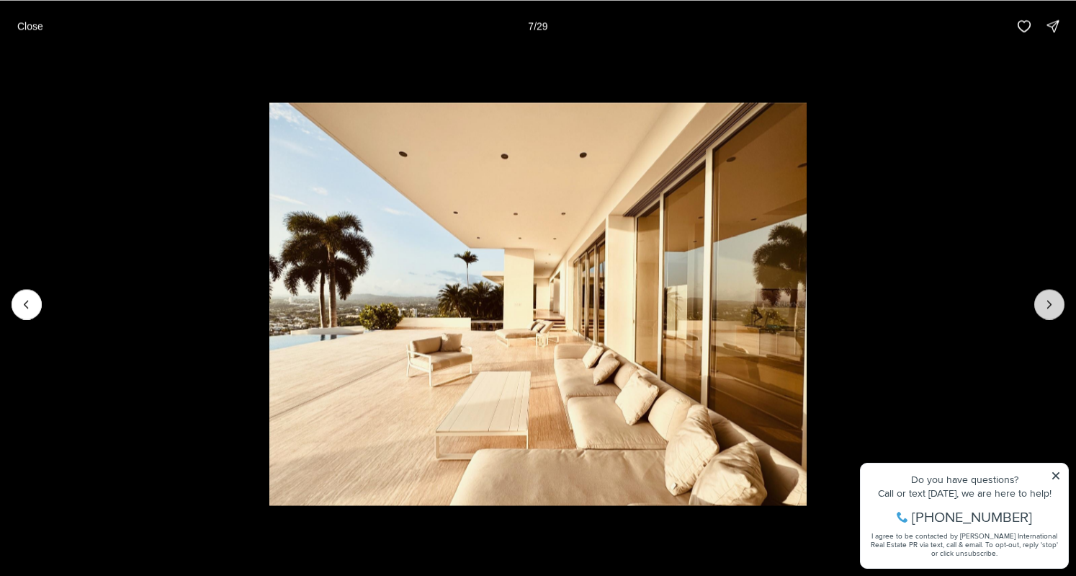
click at [1044, 305] on icon "Next slide" at bounding box center [1050, 304] width 14 height 14
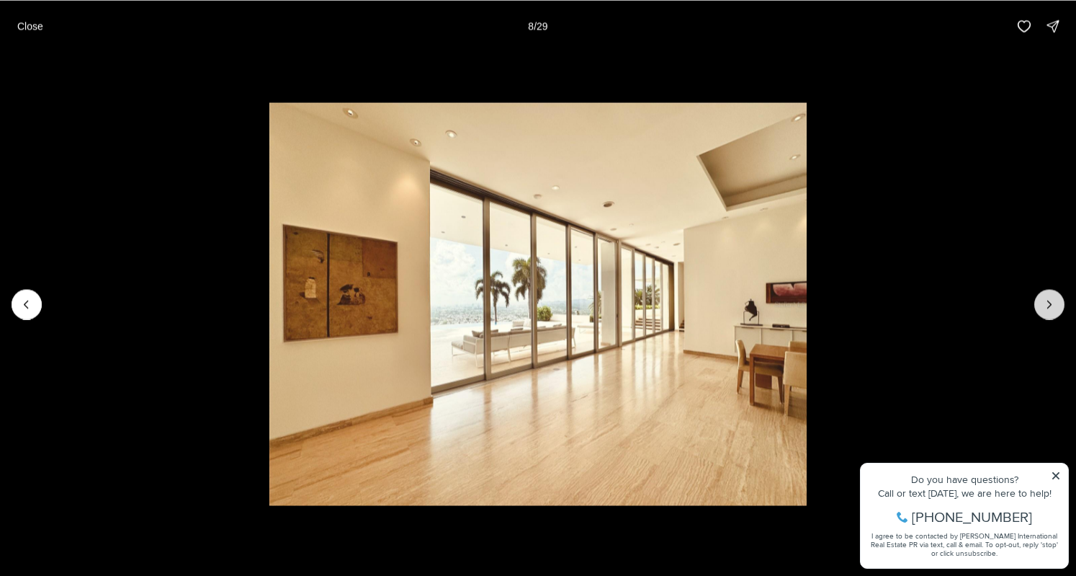
click at [1044, 305] on icon "Next slide" at bounding box center [1050, 304] width 14 height 14
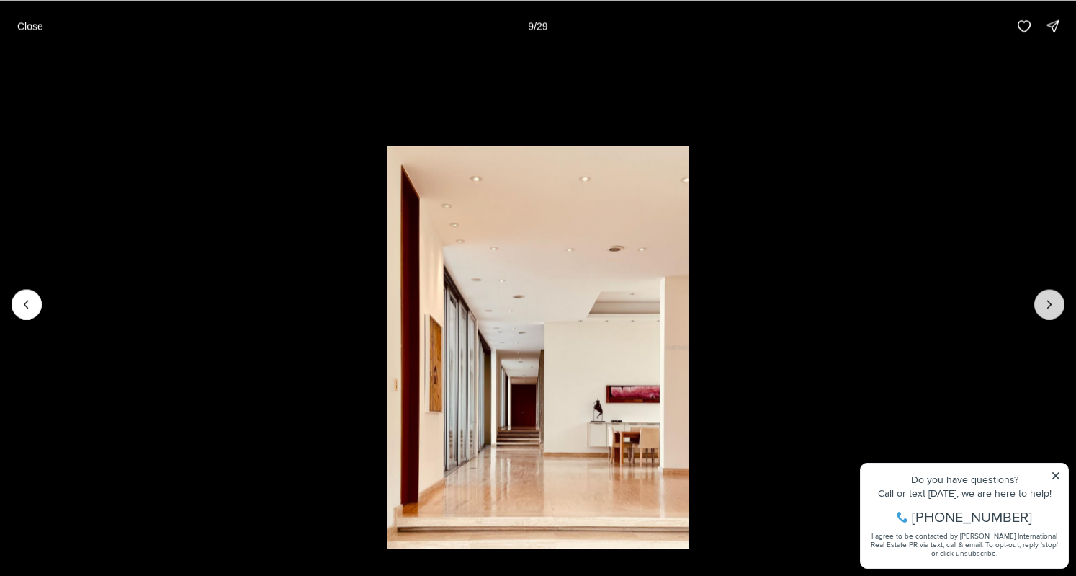
click at [1044, 305] on icon "Next slide" at bounding box center [1050, 304] width 14 height 14
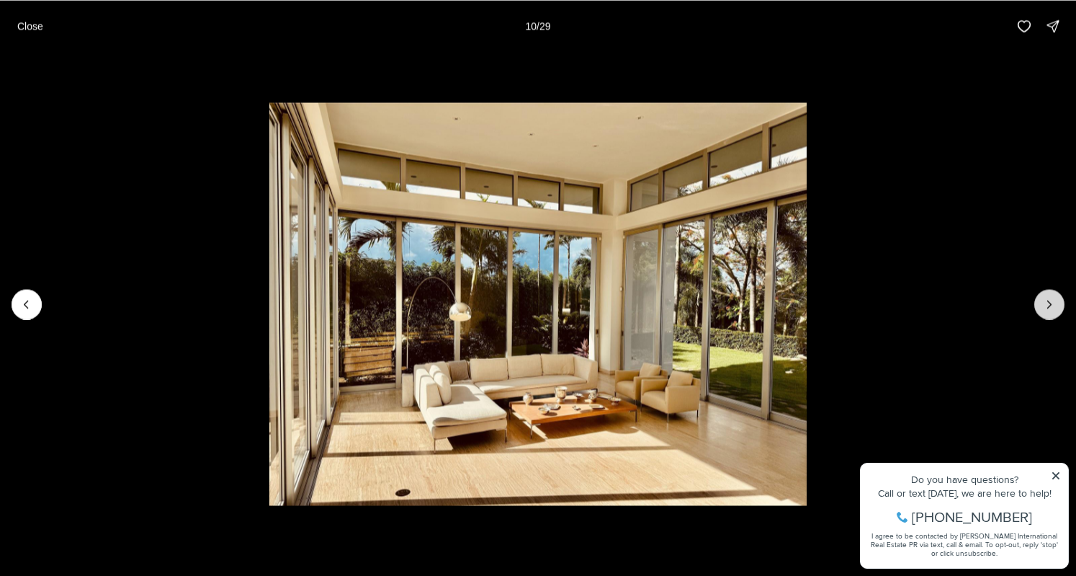
click at [1044, 305] on icon "Next slide" at bounding box center [1050, 304] width 14 height 14
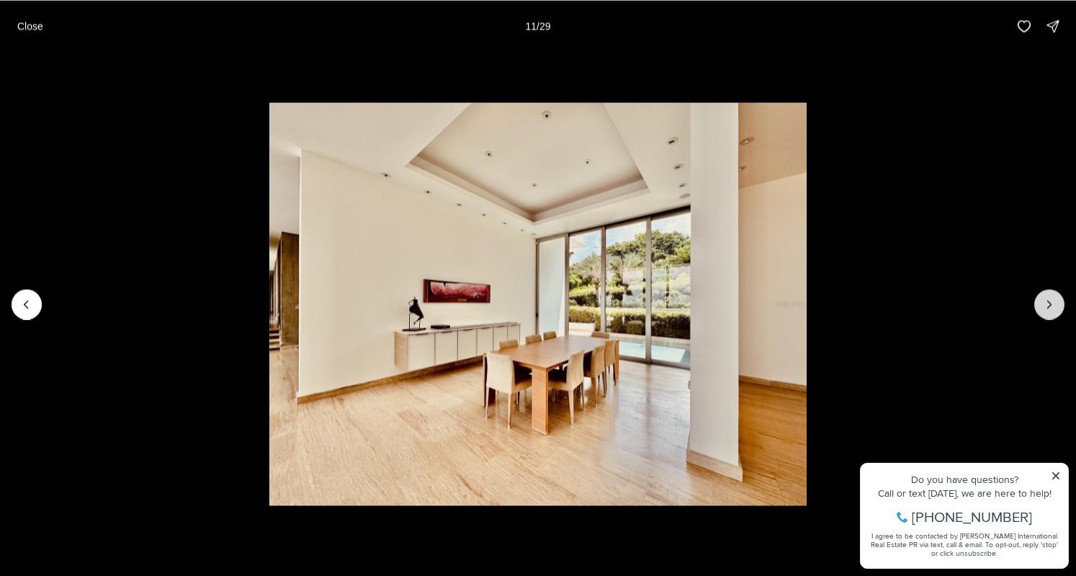
click at [1044, 305] on icon "Next slide" at bounding box center [1050, 304] width 14 height 14
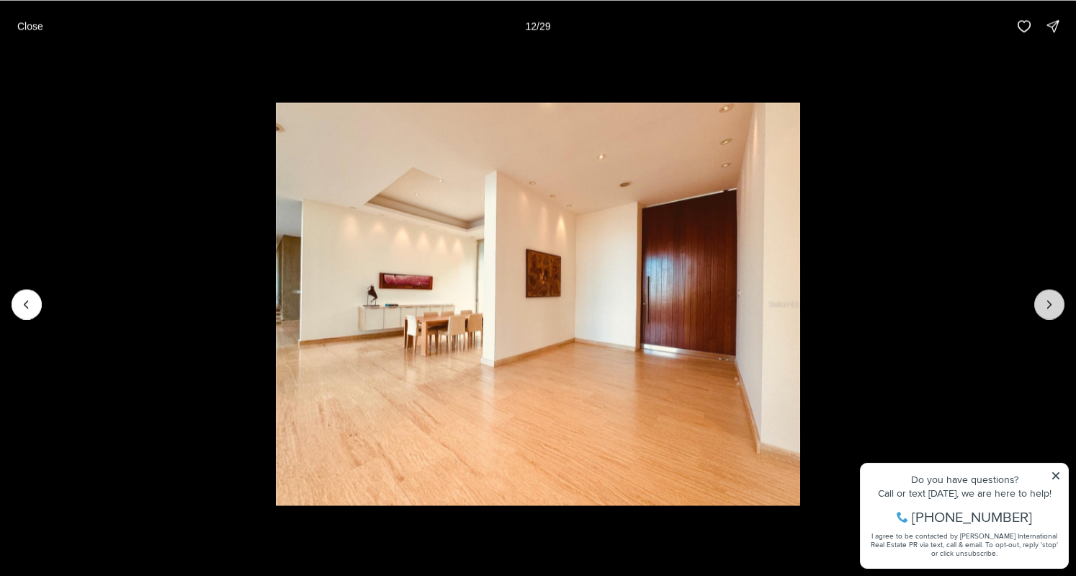
click at [1044, 305] on icon "Next slide" at bounding box center [1050, 304] width 14 height 14
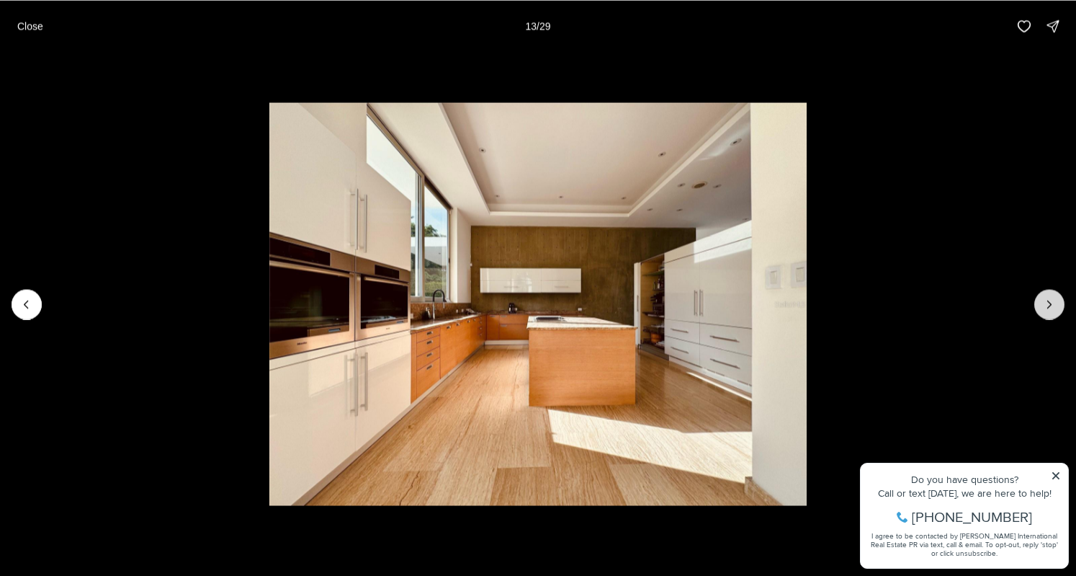
click at [1044, 305] on icon "Next slide" at bounding box center [1050, 304] width 14 height 14
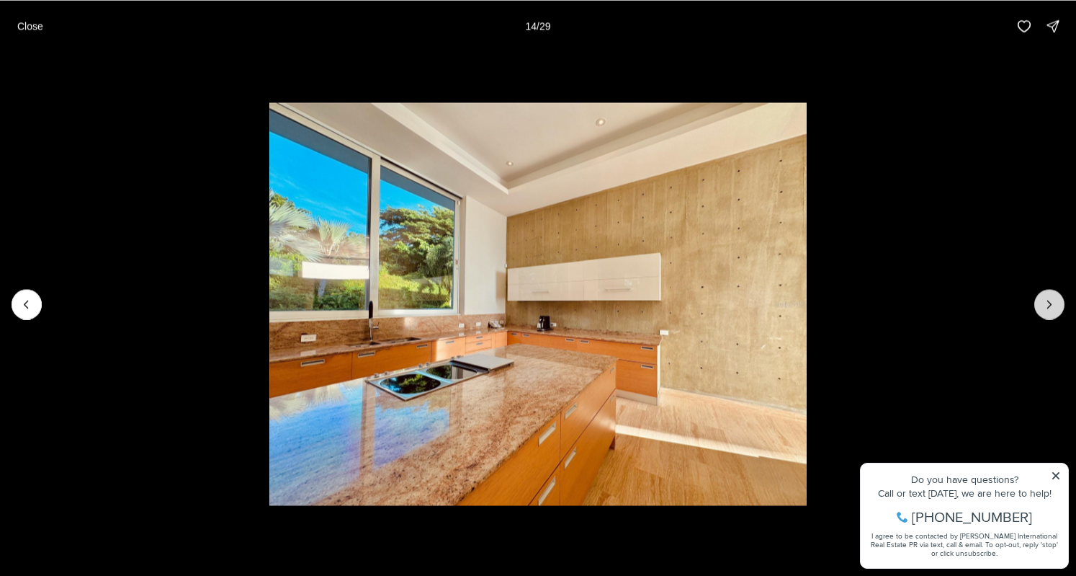
click at [1044, 305] on icon "Next slide" at bounding box center [1050, 304] width 14 height 14
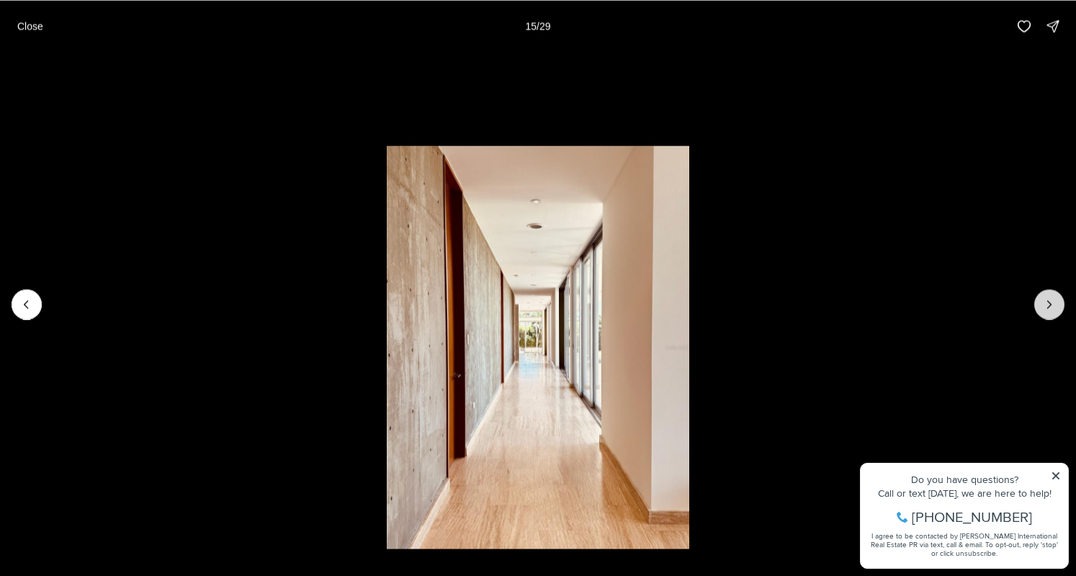
click at [1044, 305] on icon "Next slide" at bounding box center [1050, 304] width 14 height 14
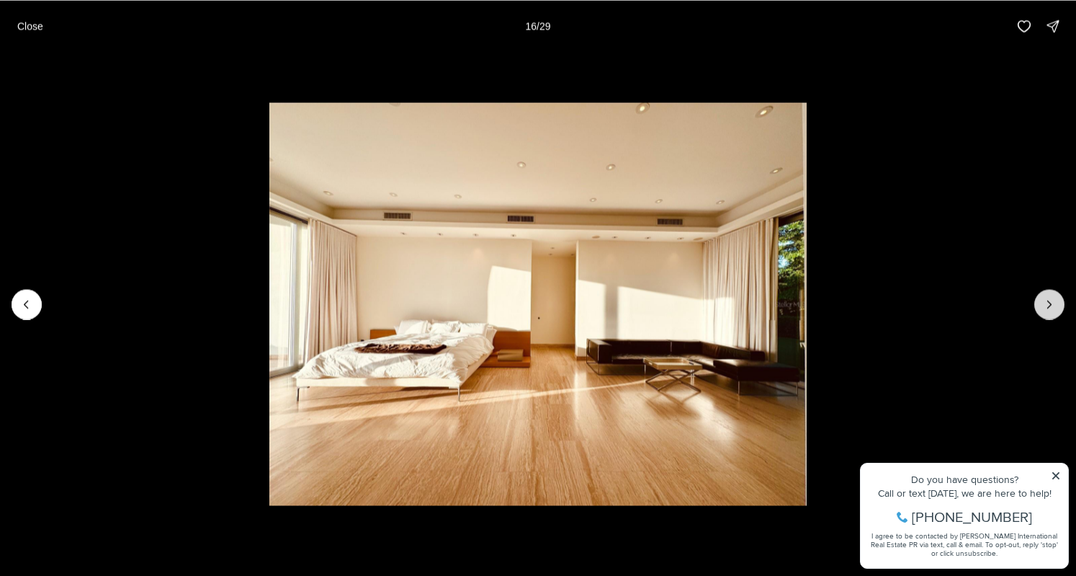
click at [1044, 305] on icon "Next slide" at bounding box center [1050, 304] width 14 height 14
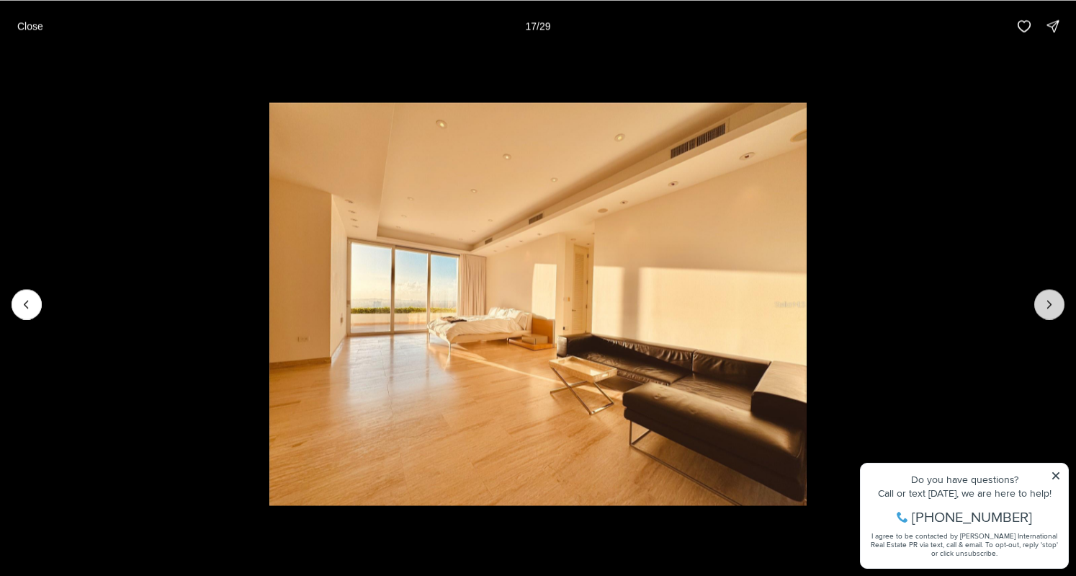
click at [1044, 305] on icon "Next slide" at bounding box center [1050, 304] width 14 height 14
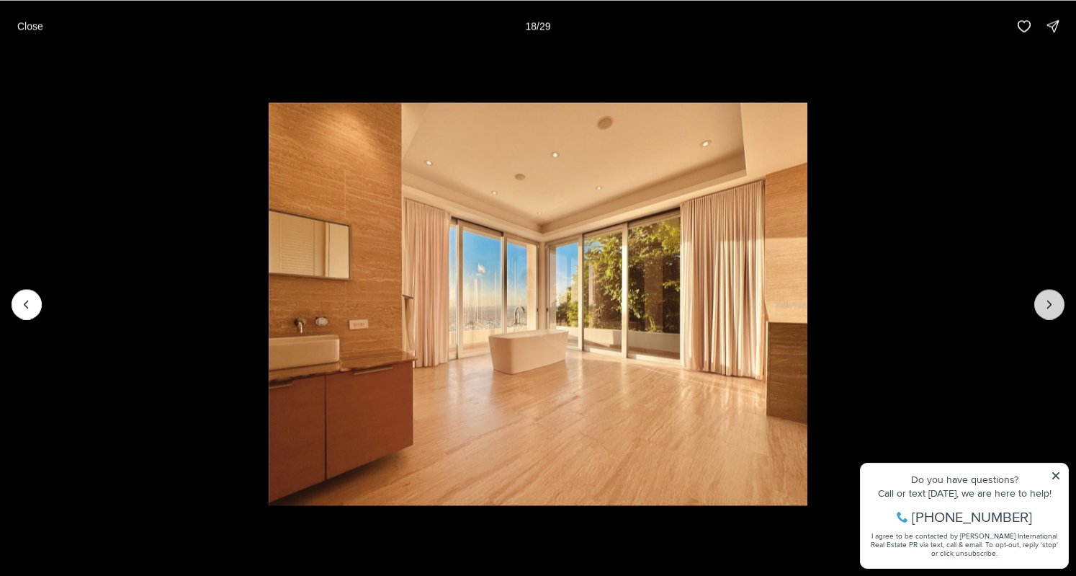
click at [1045, 305] on icon "Next slide" at bounding box center [1050, 304] width 14 height 14
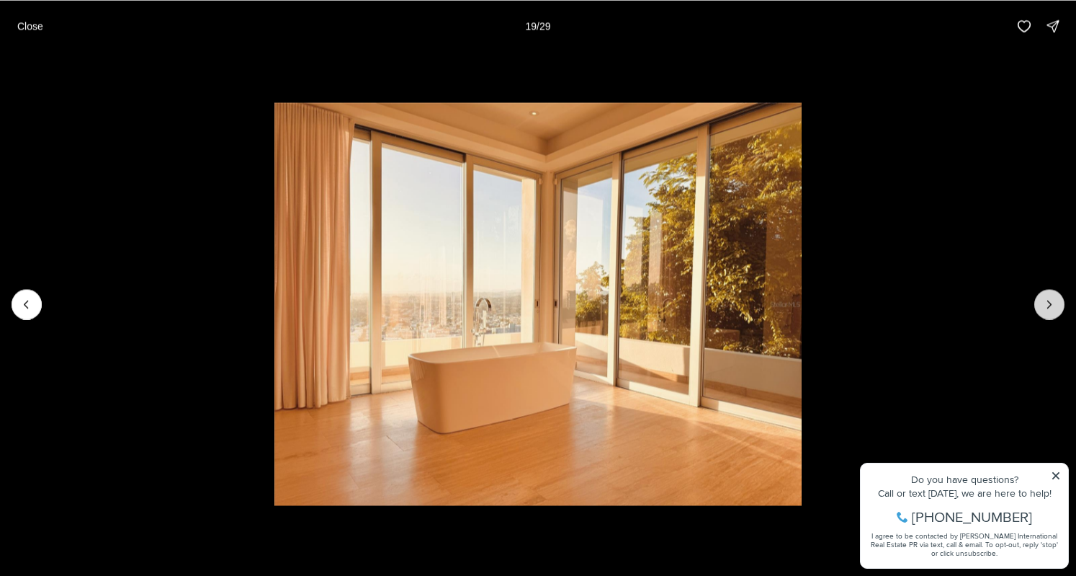
click at [1045, 305] on icon "Next slide" at bounding box center [1050, 304] width 14 height 14
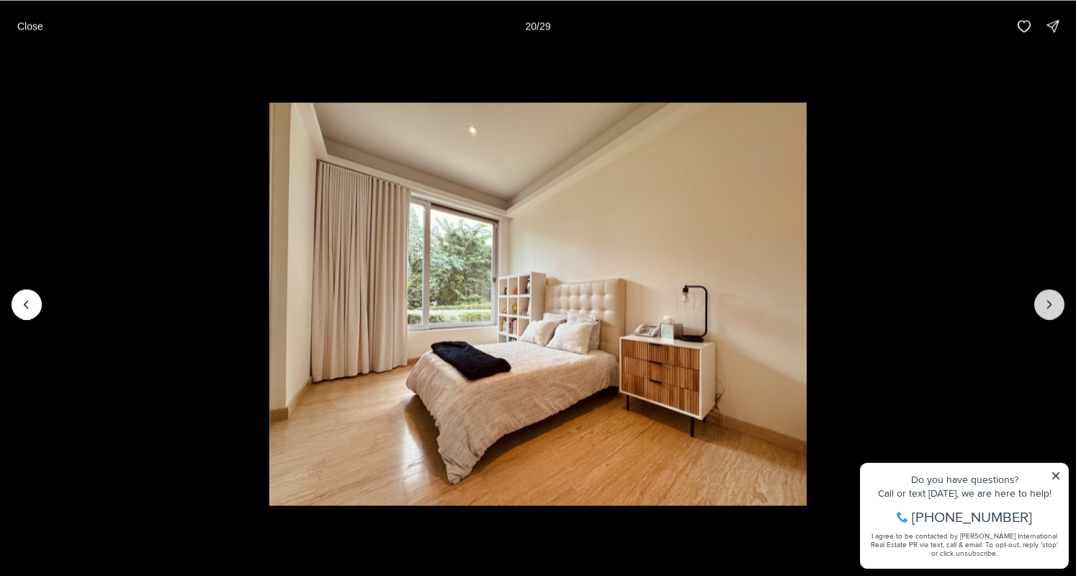
click at [1045, 305] on icon "Next slide" at bounding box center [1050, 304] width 14 height 14
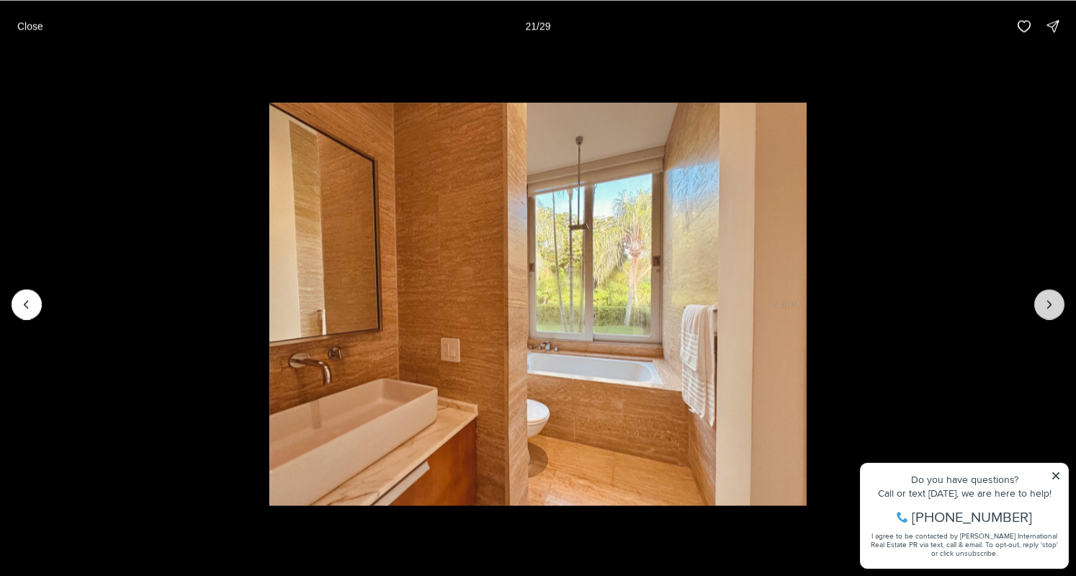
click at [1045, 305] on icon "Next slide" at bounding box center [1050, 304] width 14 height 14
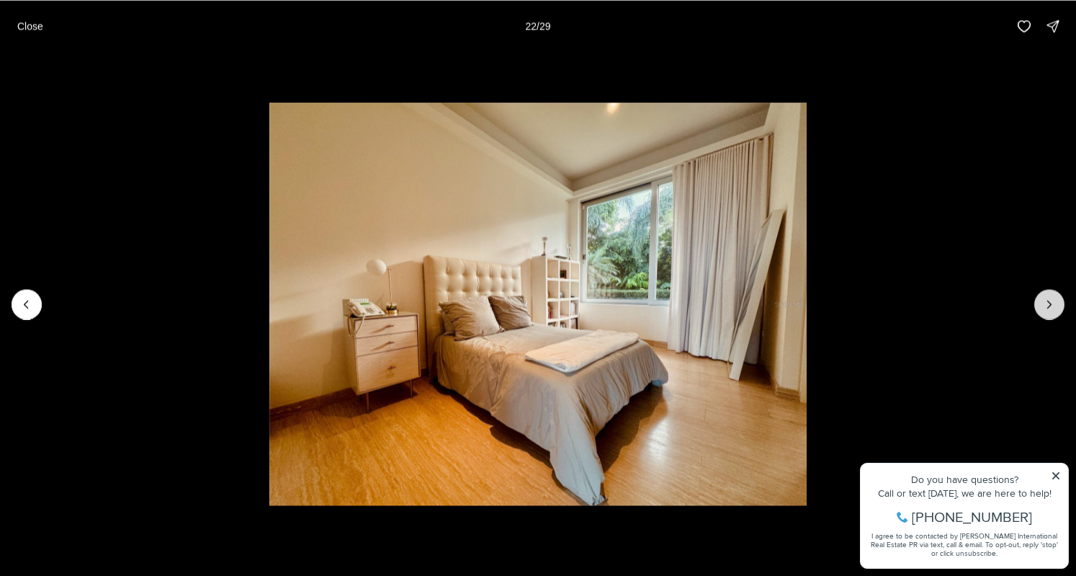
click at [1045, 305] on icon "Next slide" at bounding box center [1050, 304] width 14 height 14
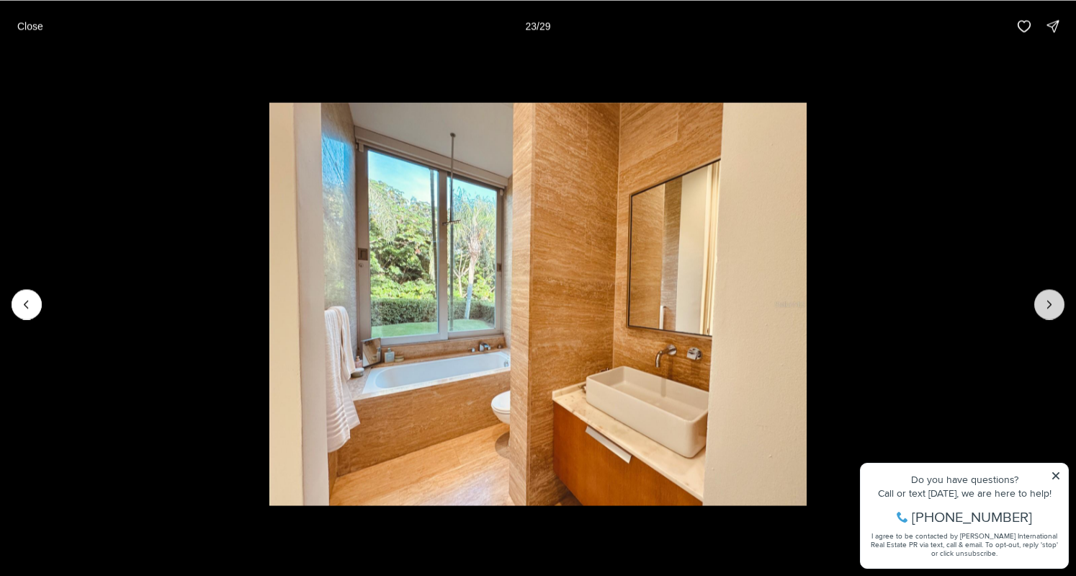
click at [1045, 305] on icon "Next slide" at bounding box center [1050, 304] width 14 height 14
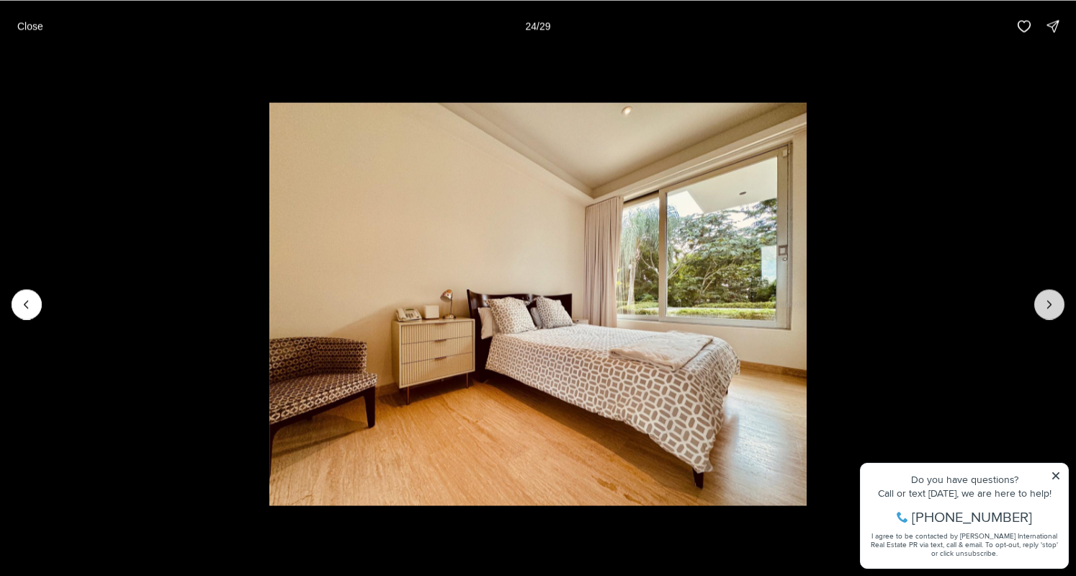
click at [1045, 305] on icon "Next slide" at bounding box center [1050, 304] width 14 height 14
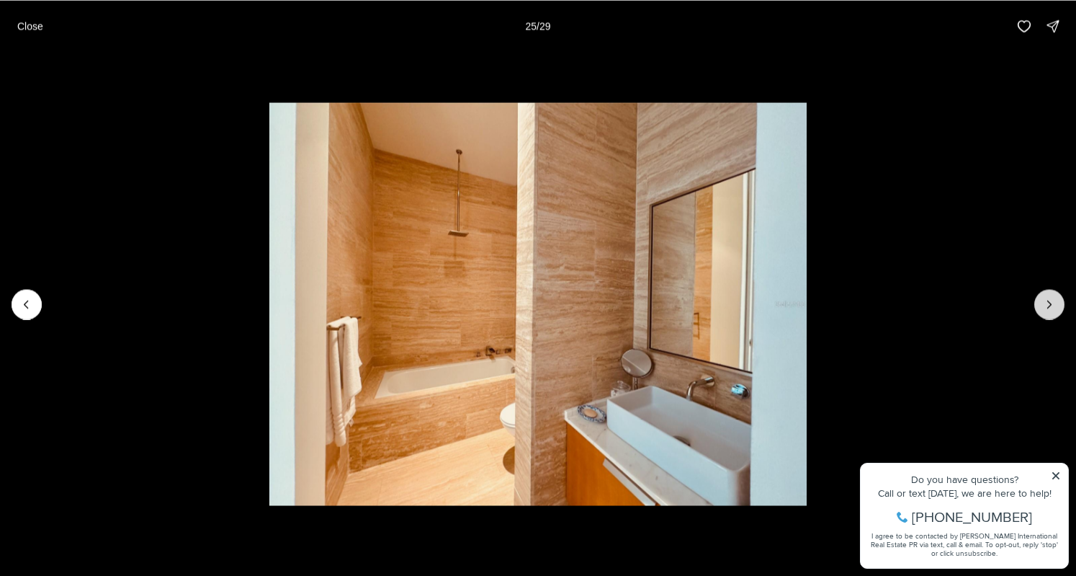
click at [1045, 305] on icon "Next slide" at bounding box center [1050, 304] width 14 height 14
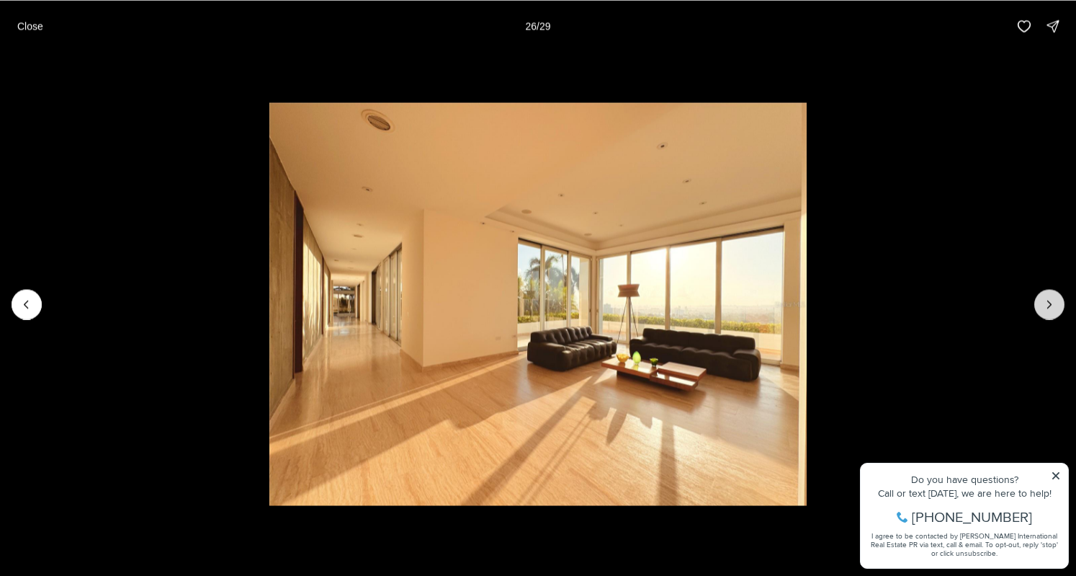
click at [1045, 305] on icon "Next slide" at bounding box center [1050, 304] width 14 height 14
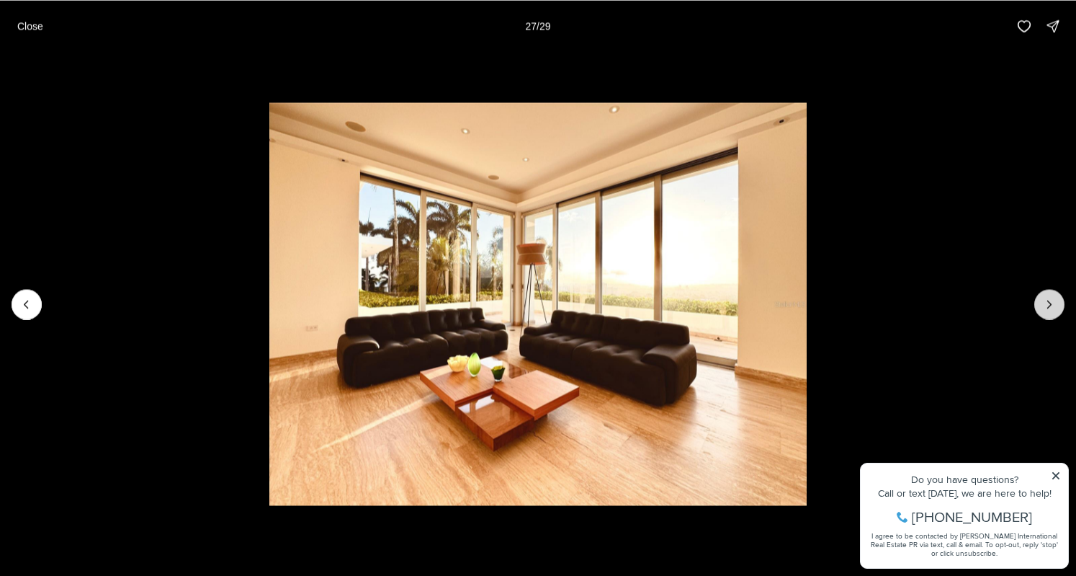
click at [1045, 305] on icon "Next slide" at bounding box center [1050, 304] width 14 height 14
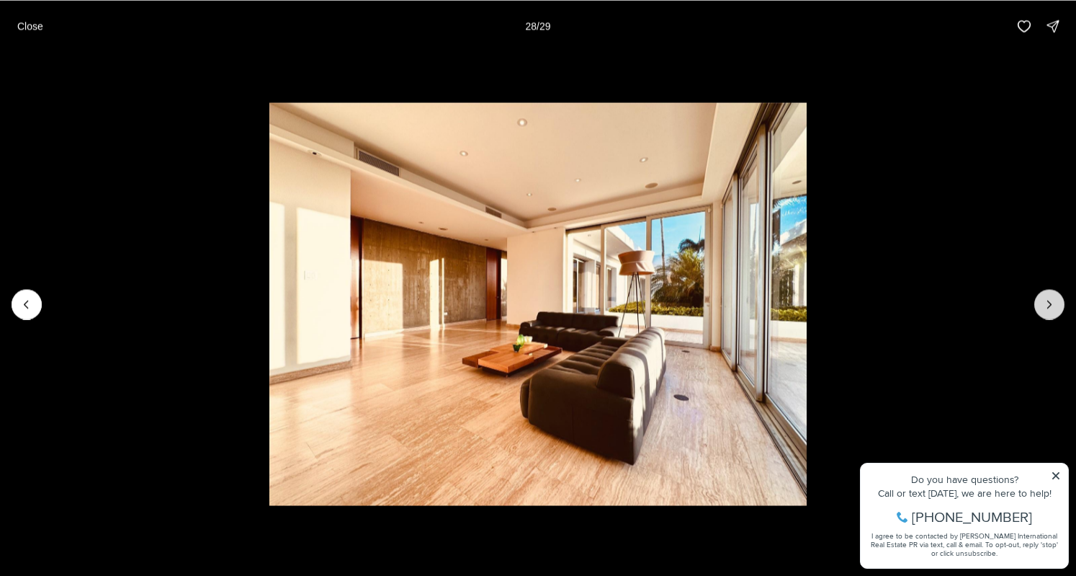
click at [1045, 305] on icon "Next slide" at bounding box center [1050, 304] width 14 height 14
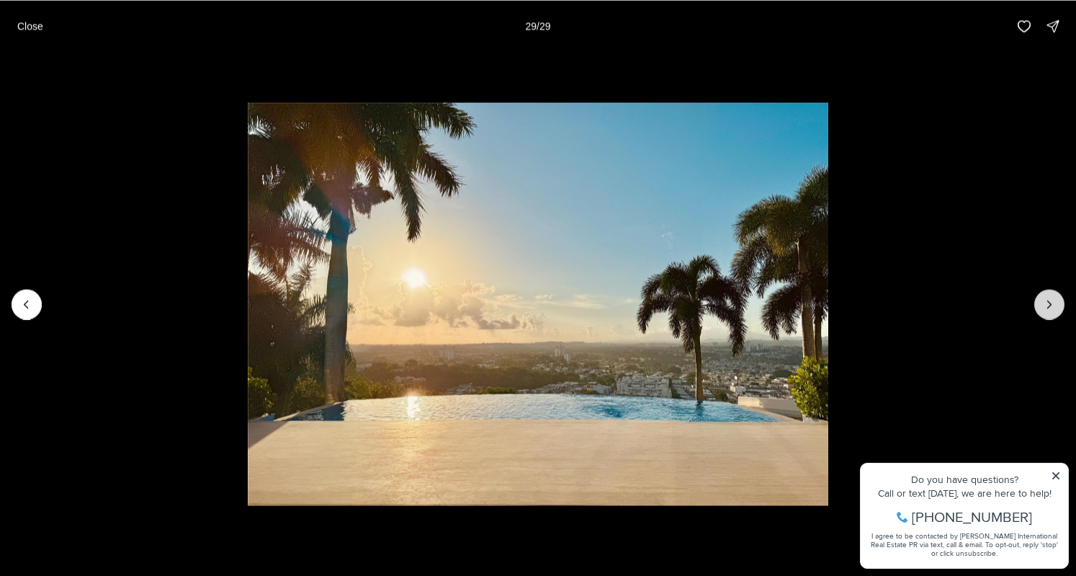
click at [1045, 305] on div at bounding box center [1050, 304] width 30 height 30
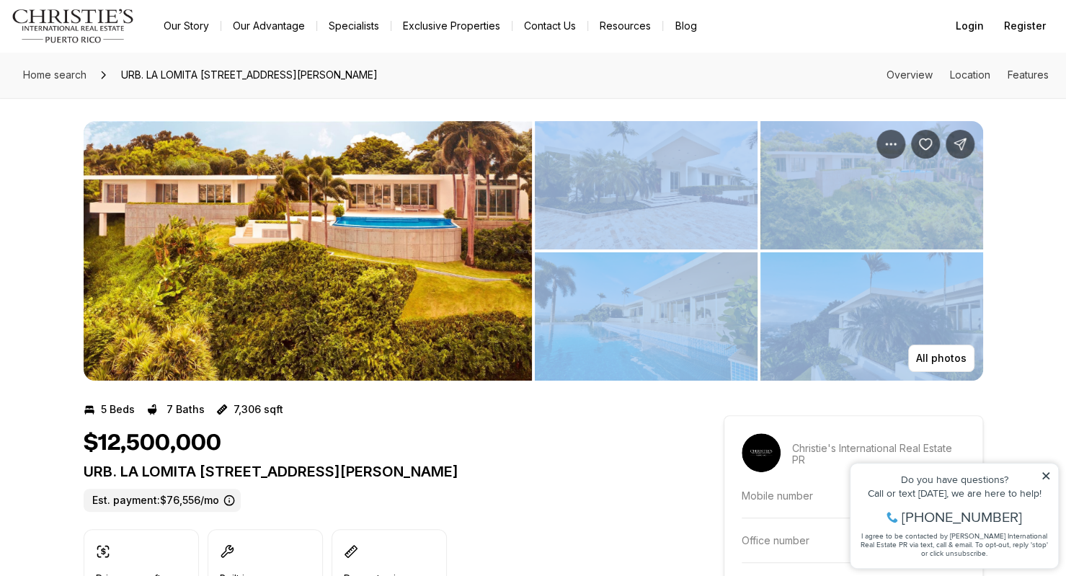
drag, startPoint x: 1045, startPoint y: 305, endPoint x: 574, endPoint y: 166, distance: 491.1
click at [574, 166] on div "All photos" at bounding box center [533, 239] width 1066 height 282
click at [68, 80] on span "Home search" at bounding box center [54, 74] width 63 height 12
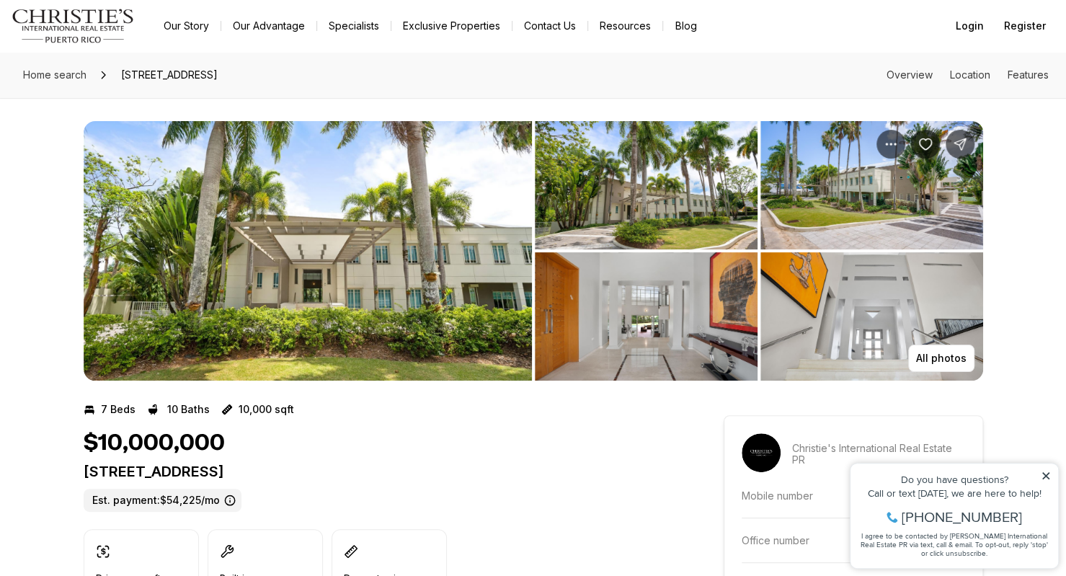
click at [276, 325] on img "View image gallery" at bounding box center [308, 250] width 448 height 259
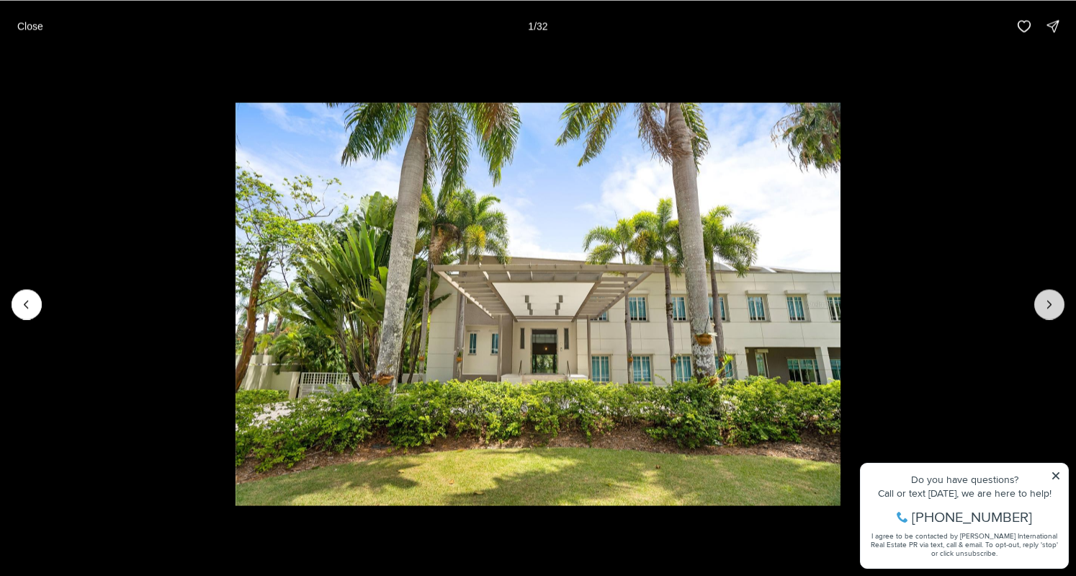
click at [1053, 307] on icon "Next slide" at bounding box center [1050, 304] width 14 height 14
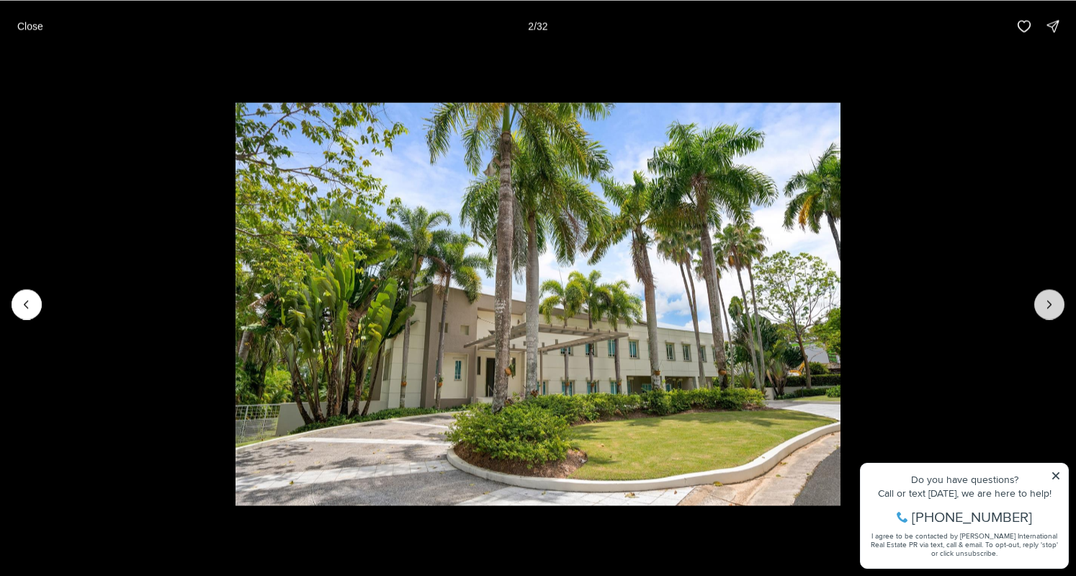
click at [1053, 307] on icon "Next slide" at bounding box center [1050, 304] width 14 height 14
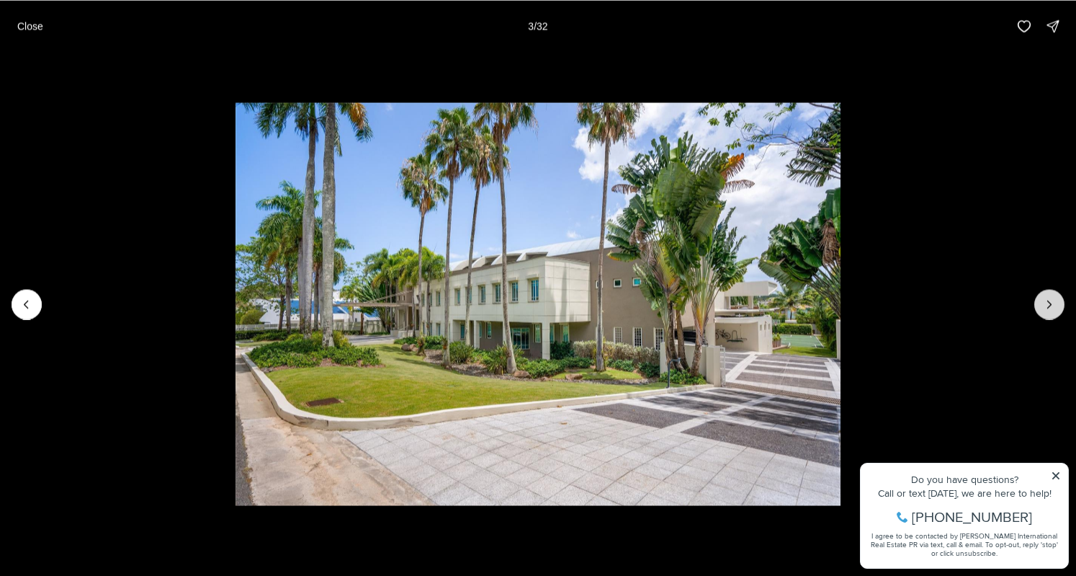
click at [1053, 307] on icon "Next slide" at bounding box center [1050, 304] width 14 height 14
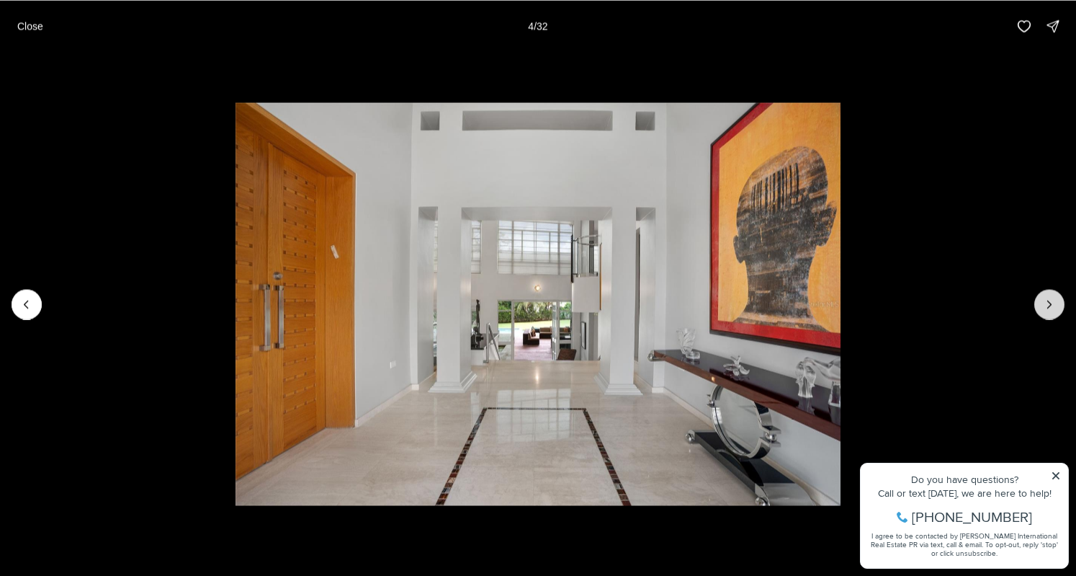
click at [1053, 307] on icon "Next slide" at bounding box center [1050, 304] width 14 height 14
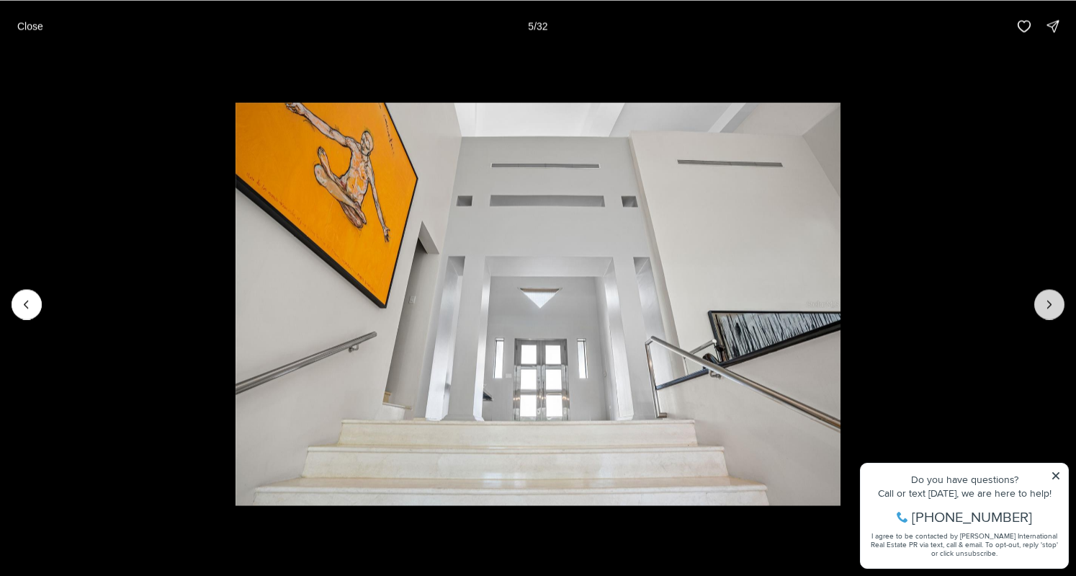
click at [1053, 307] on icon "Next slide" at bounding box center [1050, 304] width 14 height 14
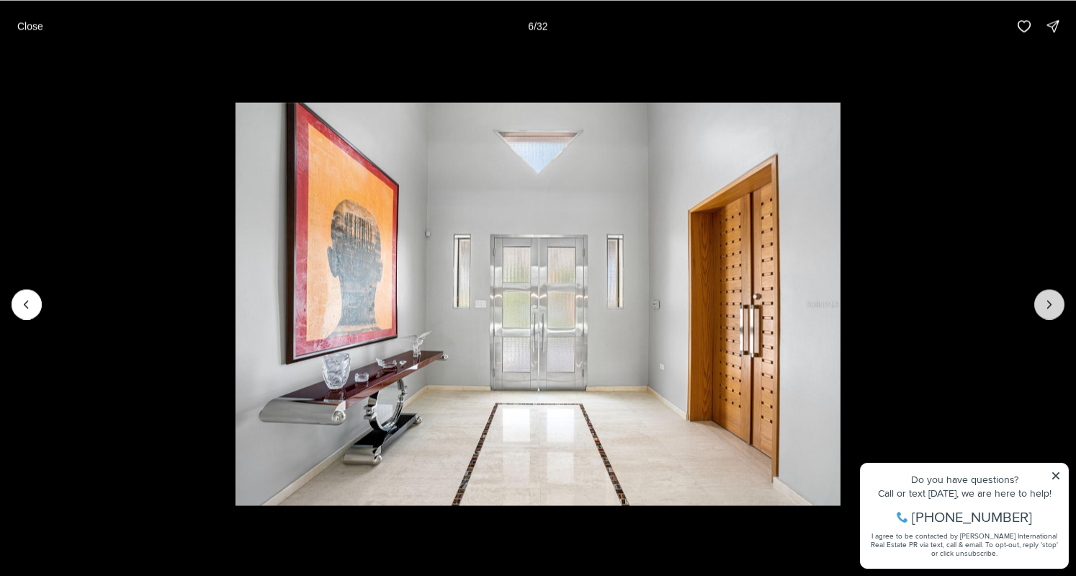
click at [1053, 307] on icon "Next slide" at bounding box center [1050, 304] width 14 height 14
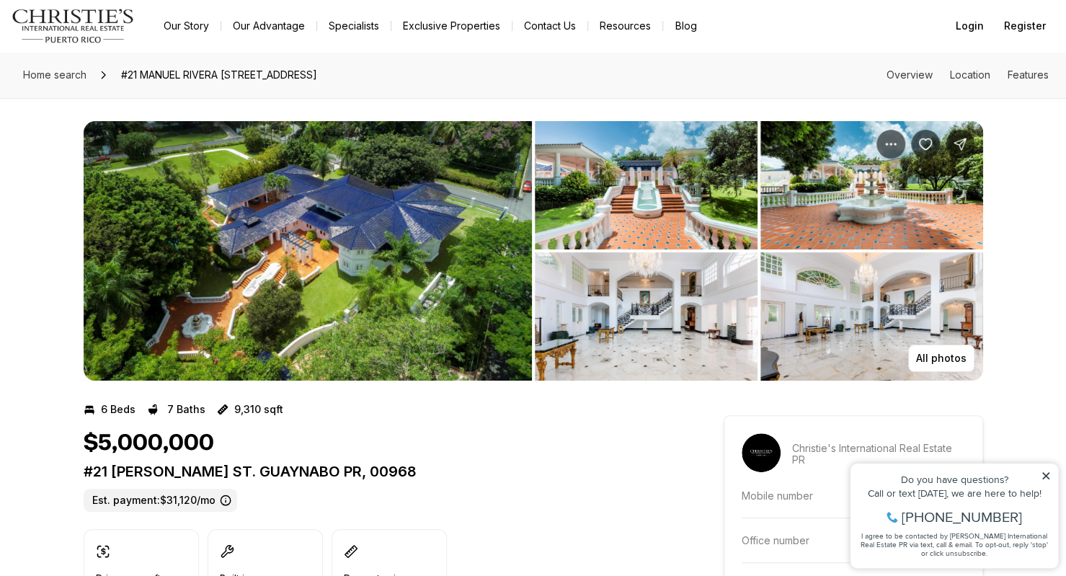
click at [277, 286] on img "View image gallery" at bounding box center [308, 250] width 448 height 259
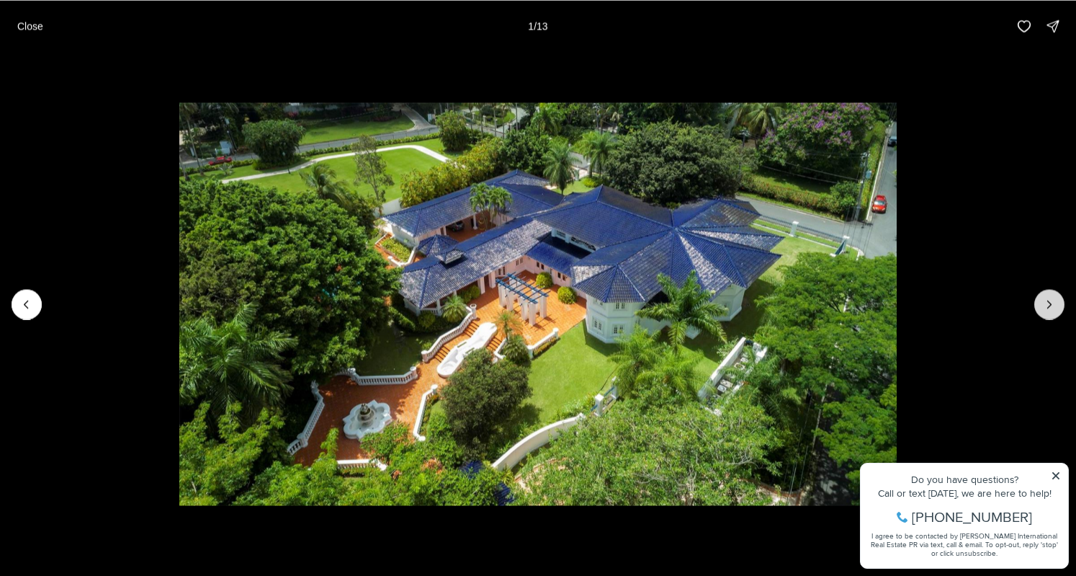
click at [1047, 304] on icon "Next slide" at bounding box center [1050, 304] width 14 height 14
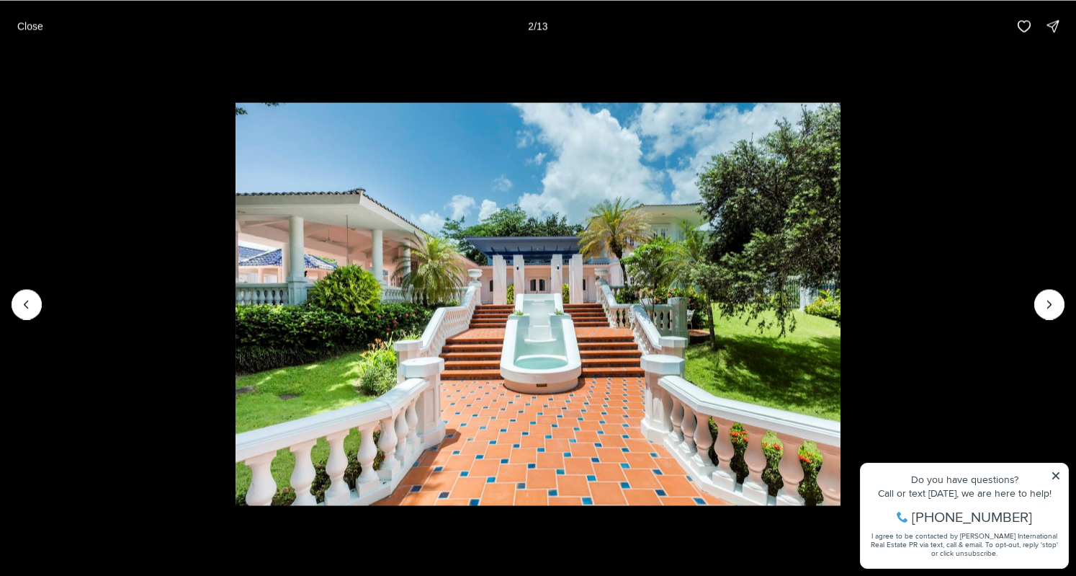
click at [1056, 478] on li "2 of 13" at bounding box center [538, 304] width 1076 height 504
click at [1058, 473] on li "2 of 13" at bounding box center [538, 304] width 1076 height 504
click at [1053, 476] on li "2 of 13" at bounding box center [538, 304] width 1076 height 504
click at [1050, 300] on icon "Next slide" at bounding box center [1050, 304] width 14 height 14
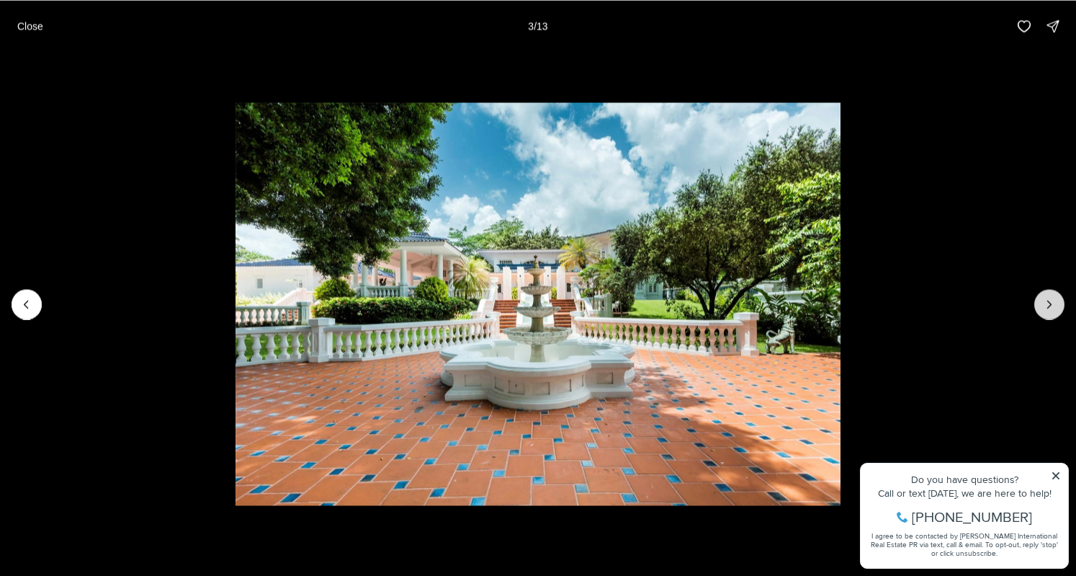
click at [1050, 300] on icon "Next slide" at bounding box center [1050, 304] width 14 height 14
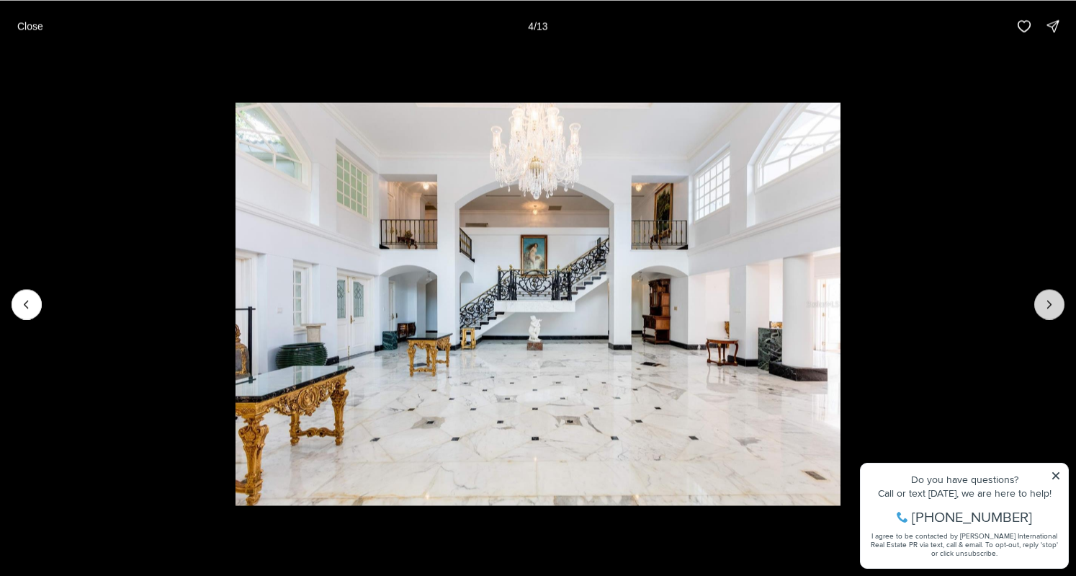
click at [1050, 300] on icon "Next slide" at bounding box center [1050, 304] width 14 height 14
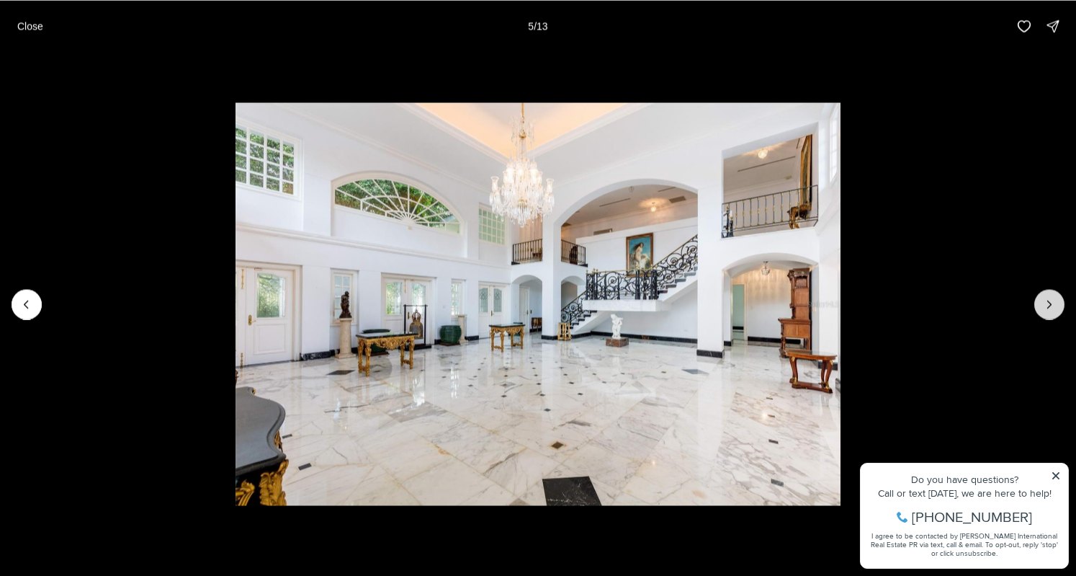
click at [1050, 300] on icon "Next slide" at bounding box center [1050, 304] width 14 height 14
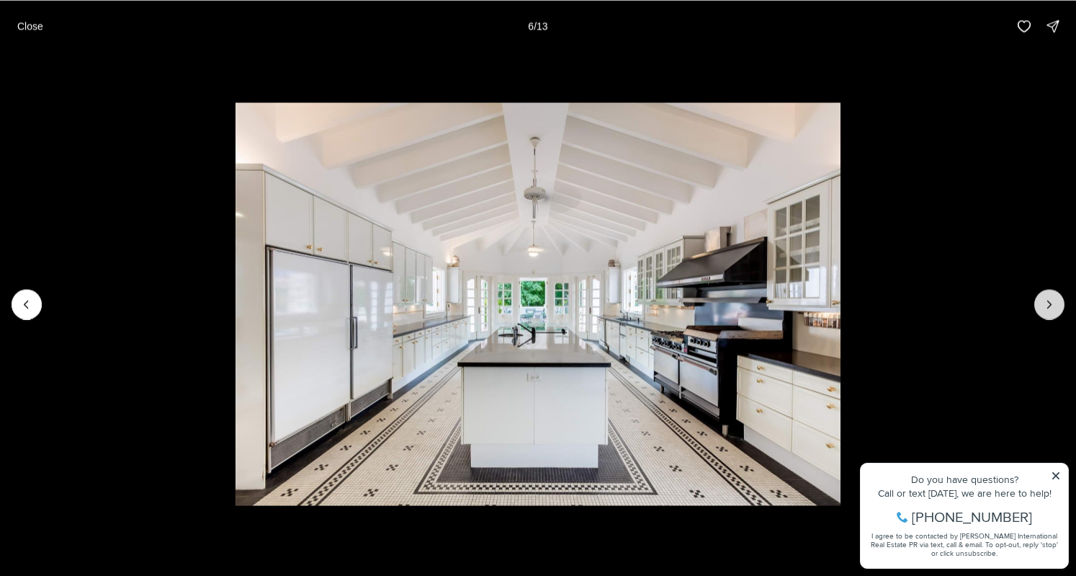
click at [1050, 300] on icon "Next slide" at bounding box center [1050, 304] width 14 height 14
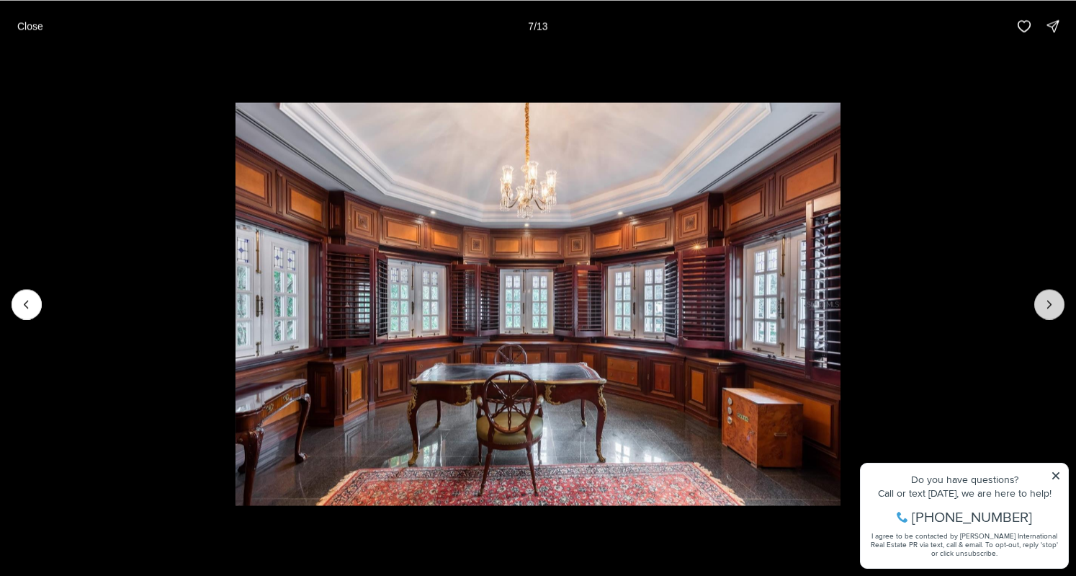
click at [1050, 300] on icon "Next slide" at bounding box center [1050, 304] width 14 height 14
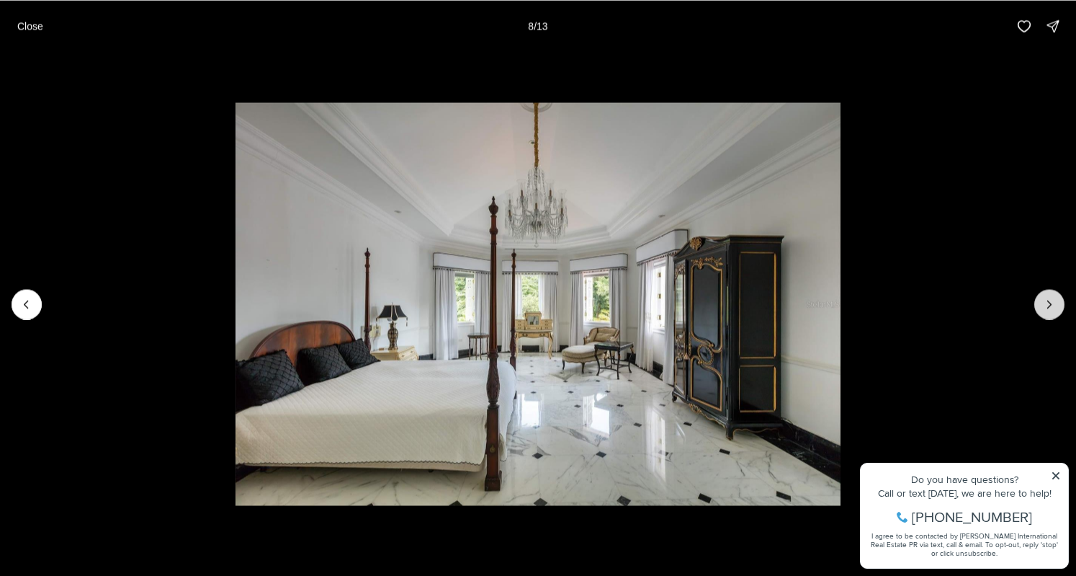
click at [1050, 300] on icon "Next slide" at bounding box center [1050, 304] width 14 height 14
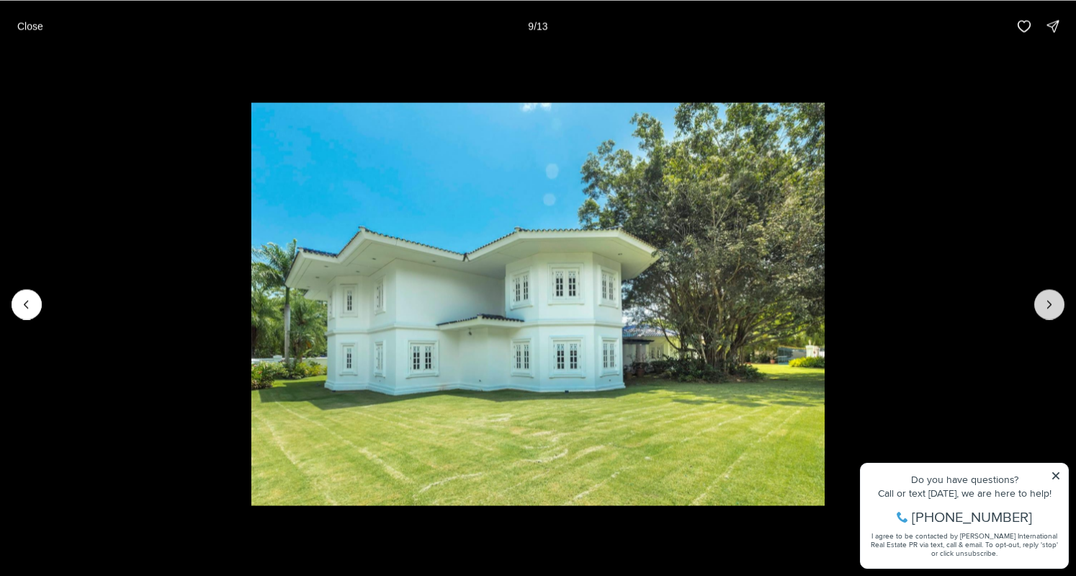
click at [1050, 300] on icon "Next slide" at bounding box center [1050, 304] width 14 height 14
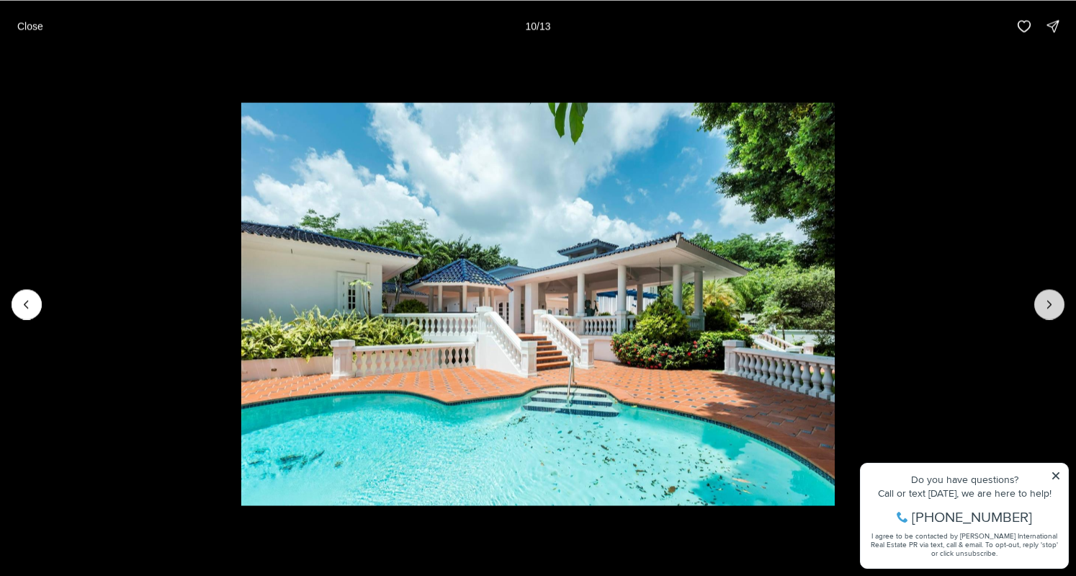
click at [1050, 300] on icon "Next slide" at bounding box center [1050, 304] width 14 height 14
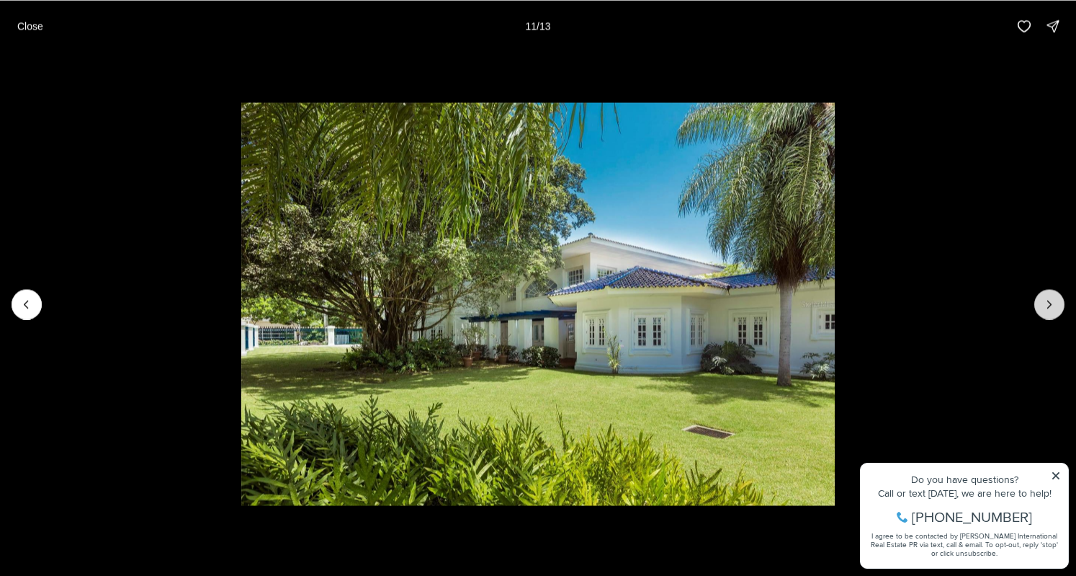
click at [1050, 300] on icon "Next slide" at bounding box center [1050, 304] width 14 height 14
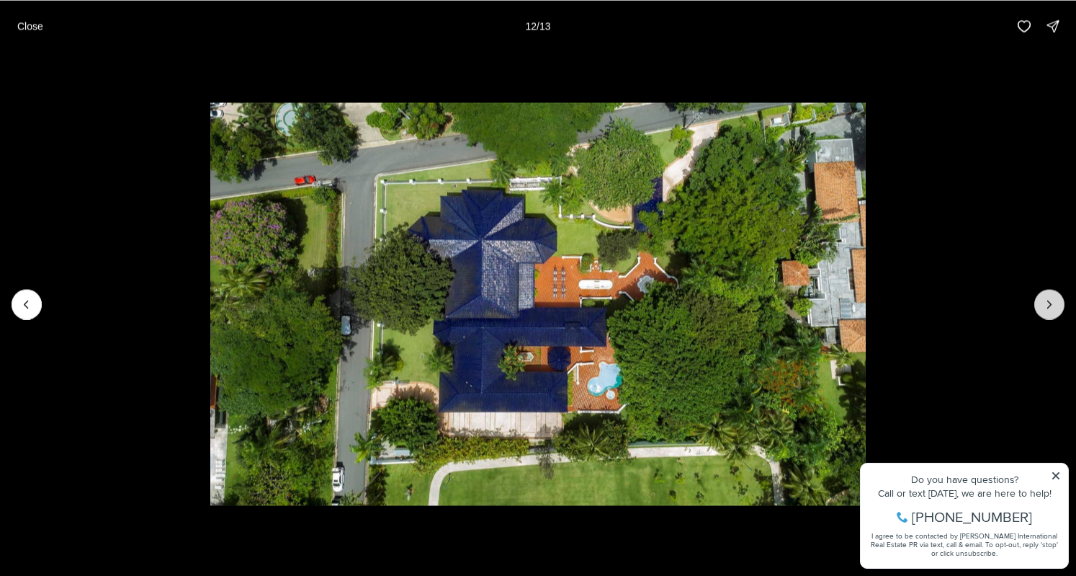
click at [1050, 300] on icon "Next slide" at bounding box center [1050, 304] width 14 height 14
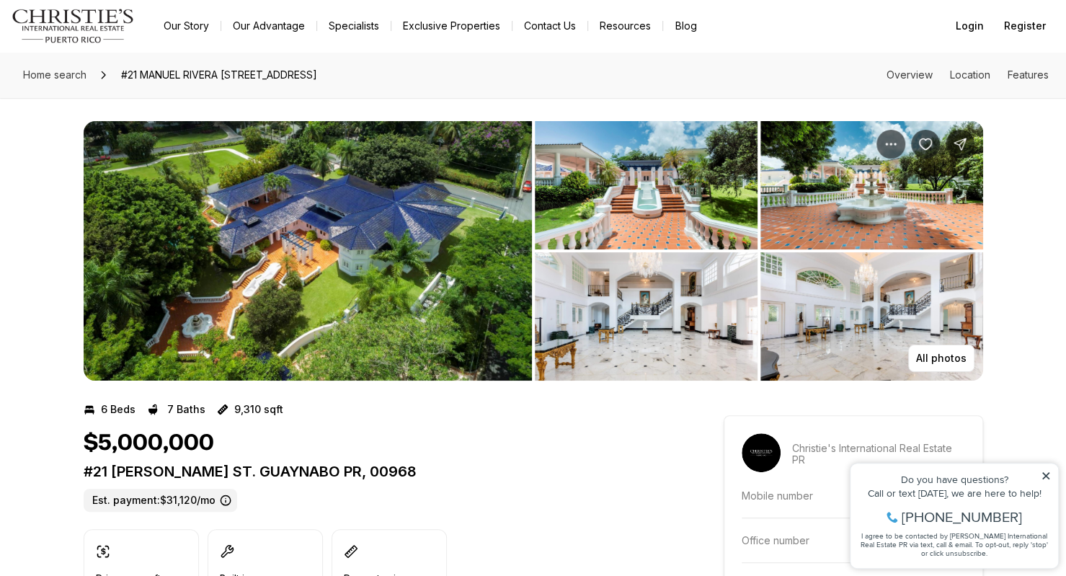
click at [1050, 300] on div "All photos" at bounding box center [533, 239] width 1066 height 282
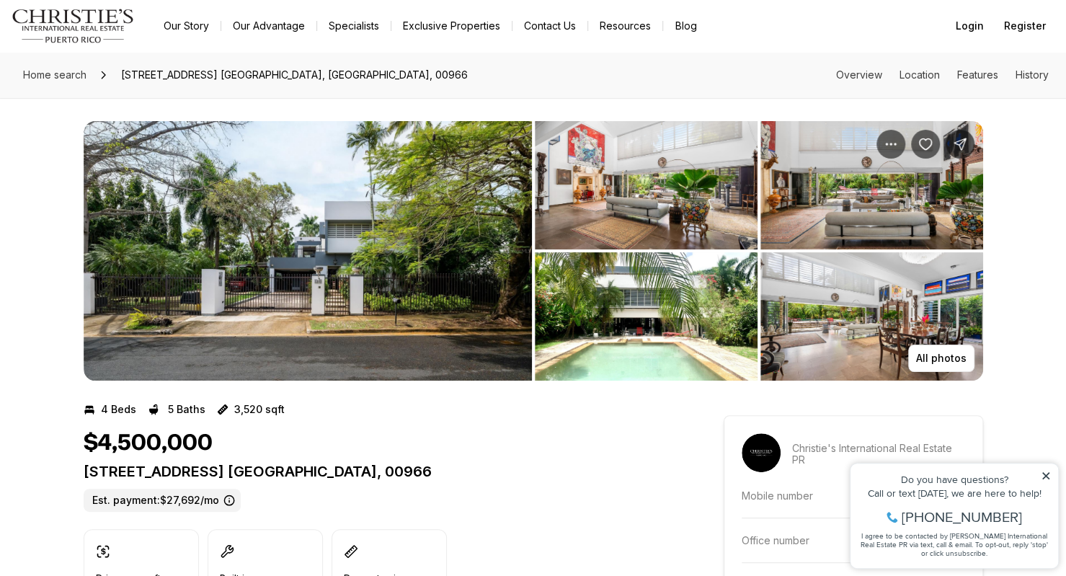
click at [333, 214] on img "View image gallery" at bounding box center [308, 250] width 448 height 259
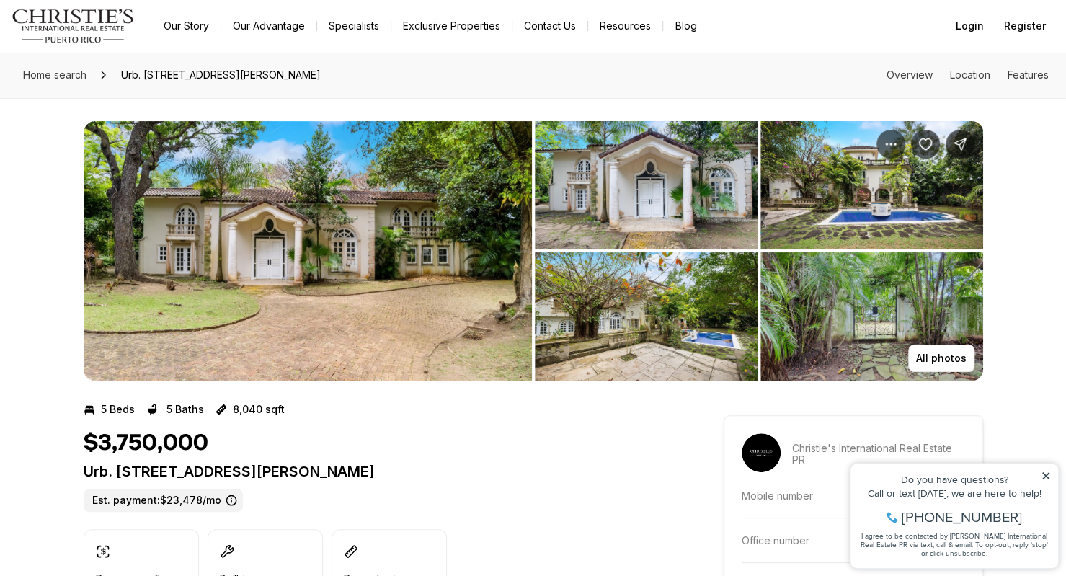
click at [271, 225] on img "View image gallery" at bounding box center [308, 250] width 448 height 259
